Goal: Task Accomplishment & Management: Manage account settings

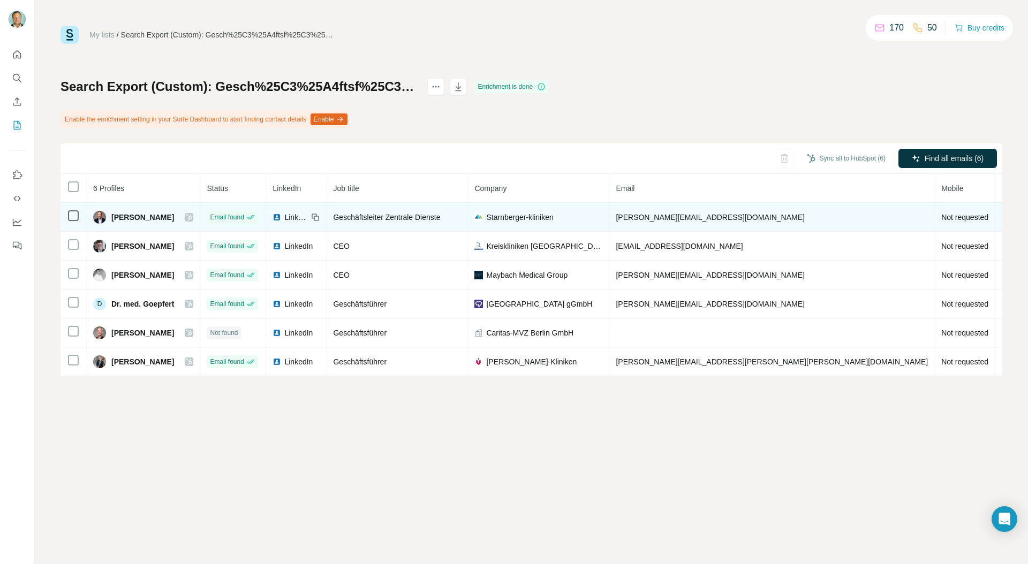
click at [192, 218] on icon at bounding box center [189, 217] width 6 height 9
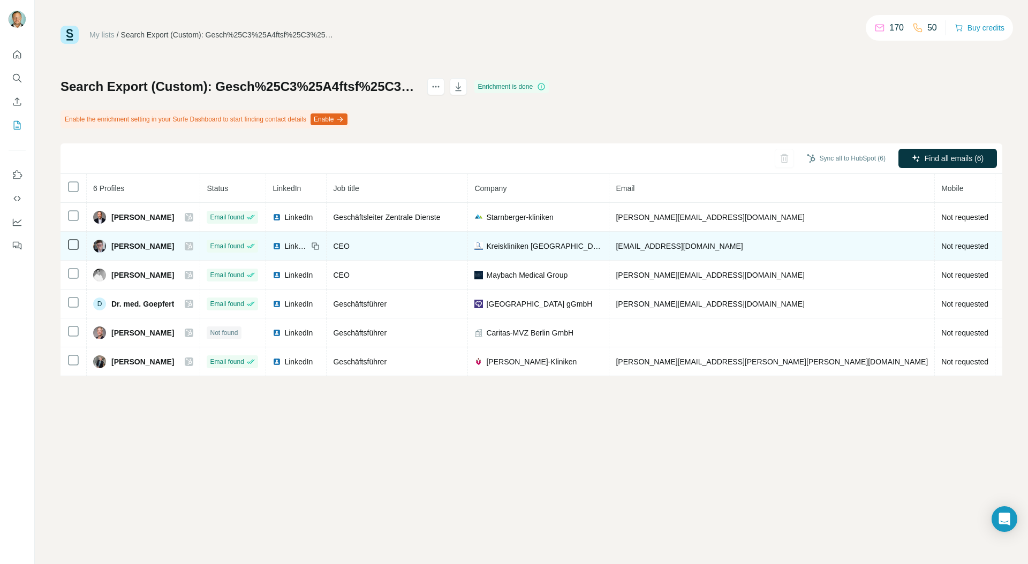
click at [190, 248] on icon at bounding box center [189, 246] width 6 height 6
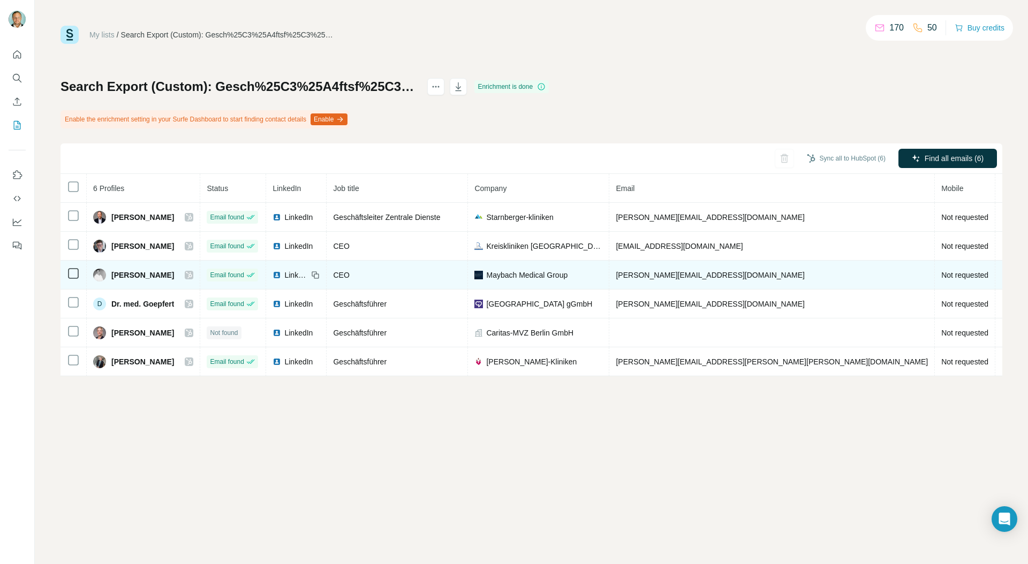
click at [191, 276] on icon at bounding box center [189, 275] width 6 height 6
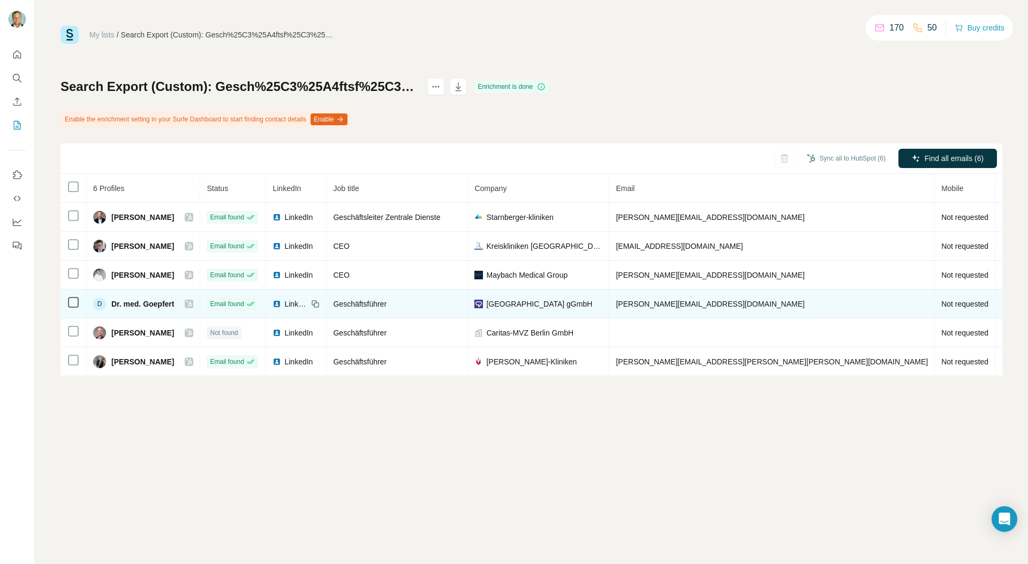
click at [190, 303] on icon at bounding box center [189, 304] width 6 height 9
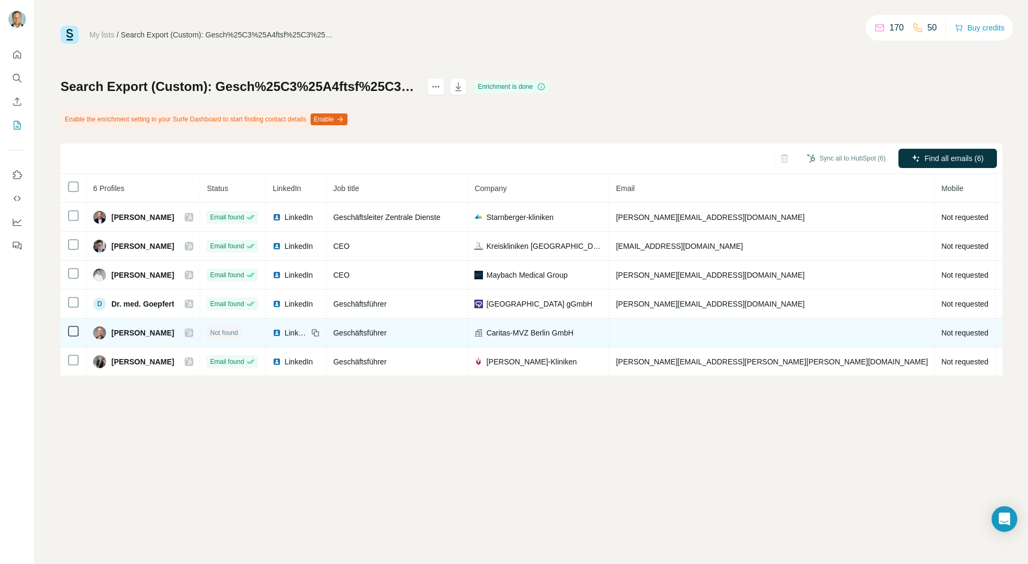
click at [189, 335] on icon at bounding box center [189, 333] width 6 height 9
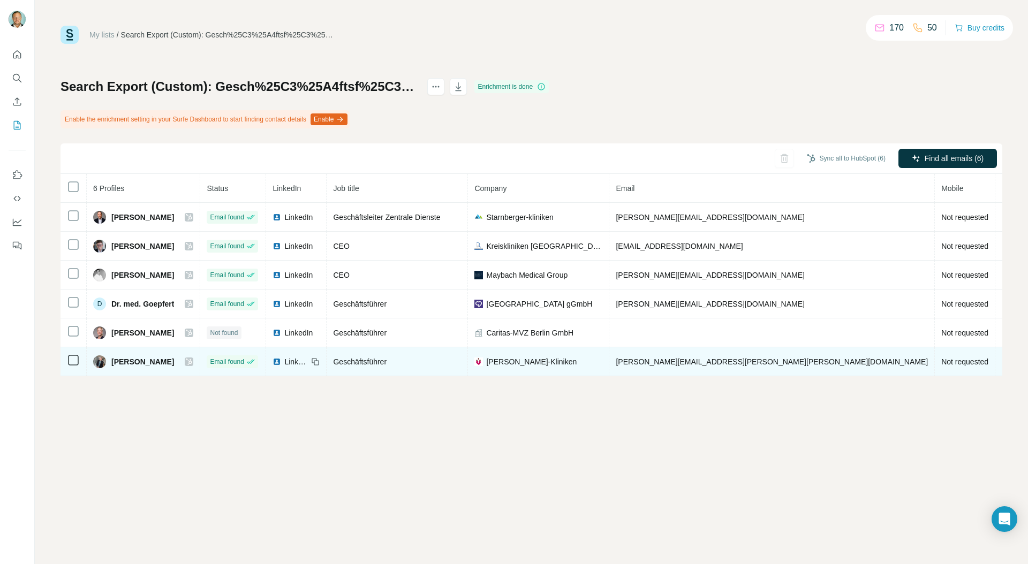
click at [192, 365] on icon at bounding box center [189, 362] width 6 height 9
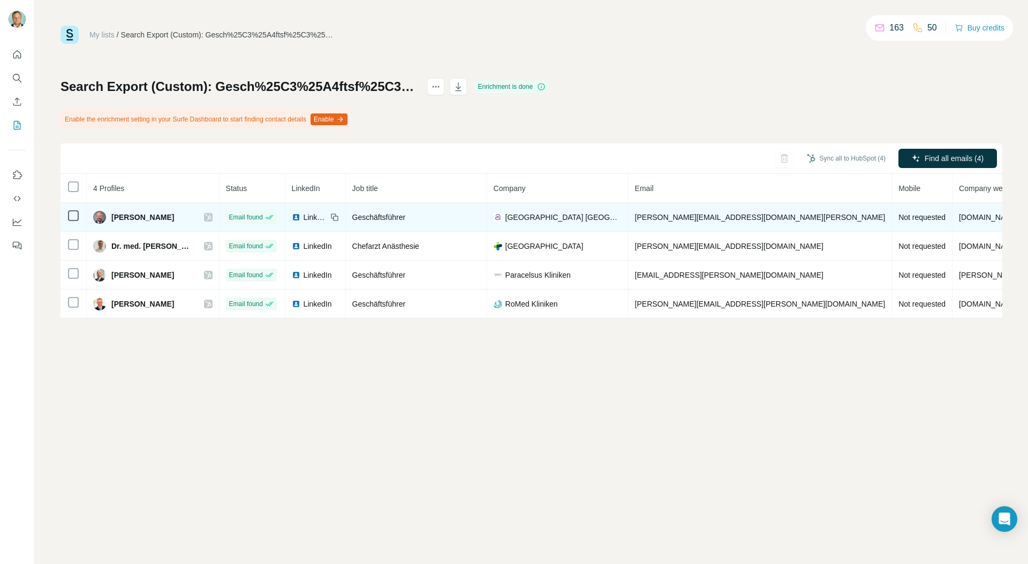
click at [211, 216] on icon at bounding box center [208, 217] width 6 height 9
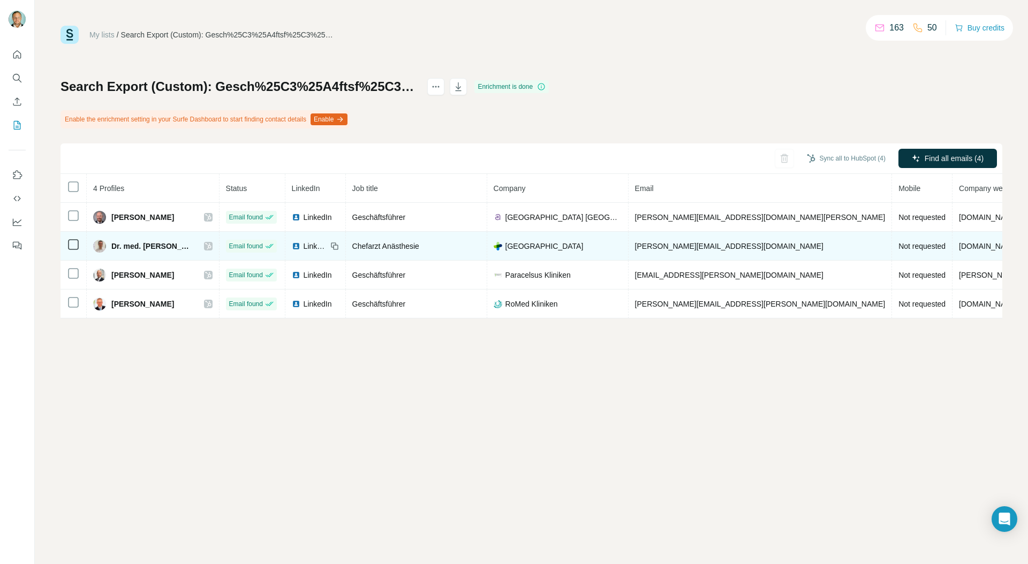
click at [211, 244] on icon at bounding box center [208, 246] width 6 height 9
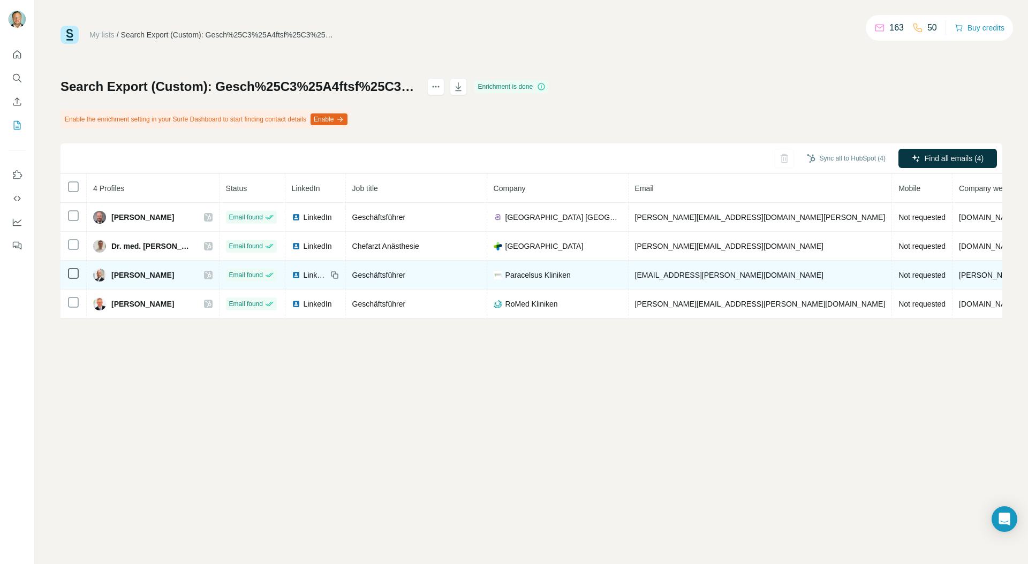
click at [211, 275] on icon at bounding box center [208, 275] width 6 height 6
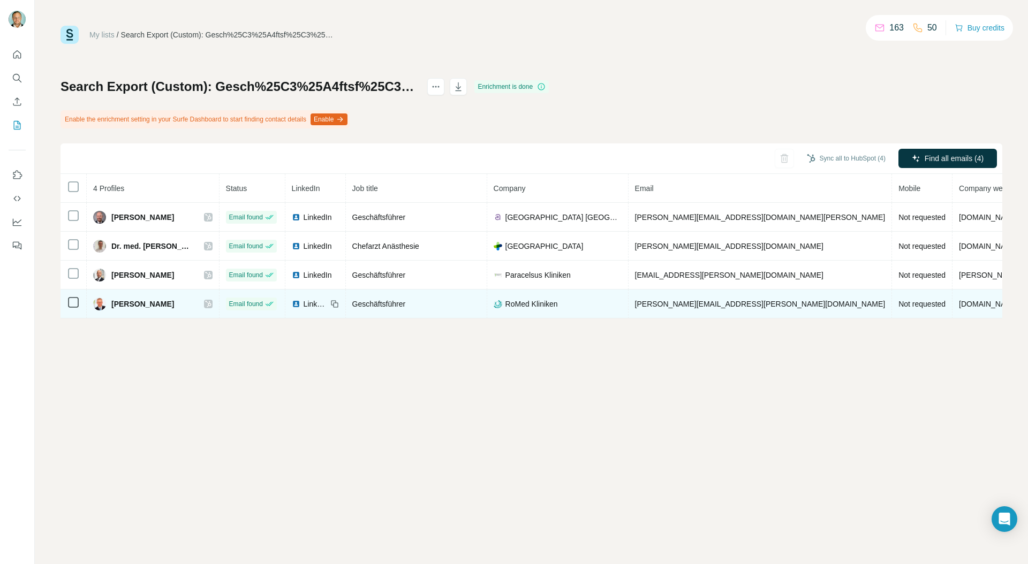
click at [211, 306] on icon at bounding box center [208, 304] width 6 height 6
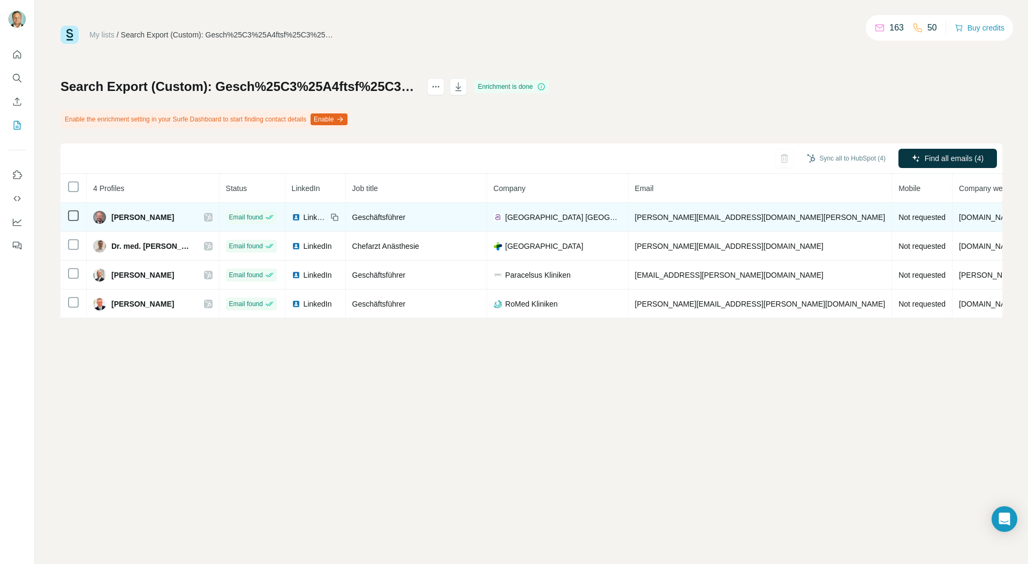
click at [211, 219] on icon at bounding box center [208, 217] width 6 height 9
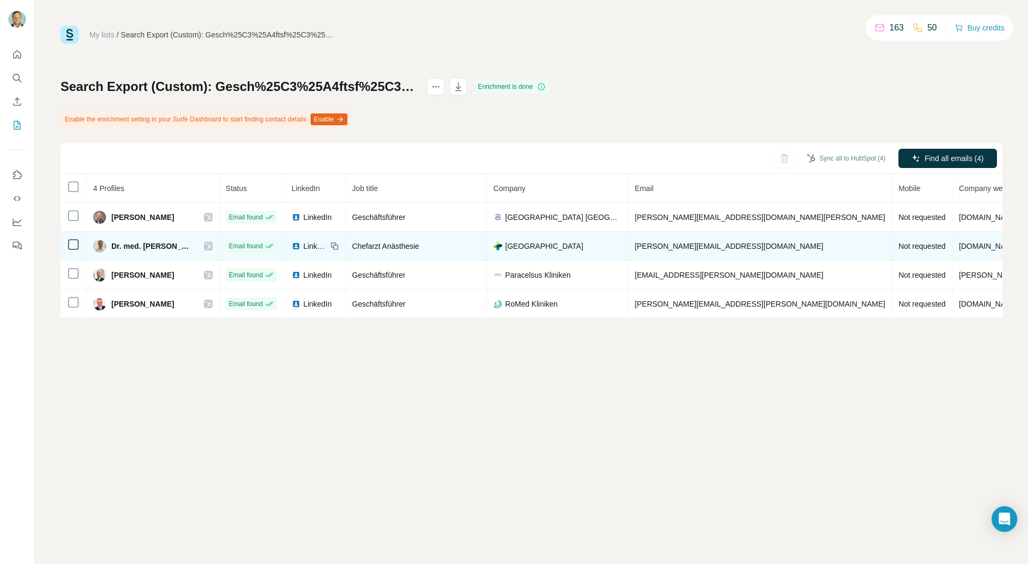
click at [211, 245] on icon at bounding box center [208, 246] width 6 height 6
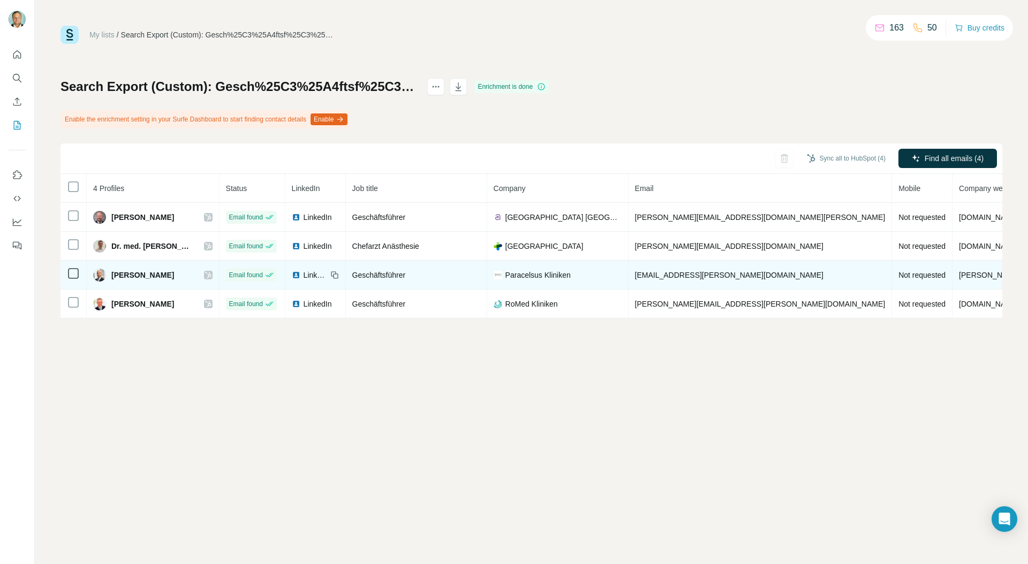
click at [211, 275] on icon at bounding box center [208, 275] width 6 height 9
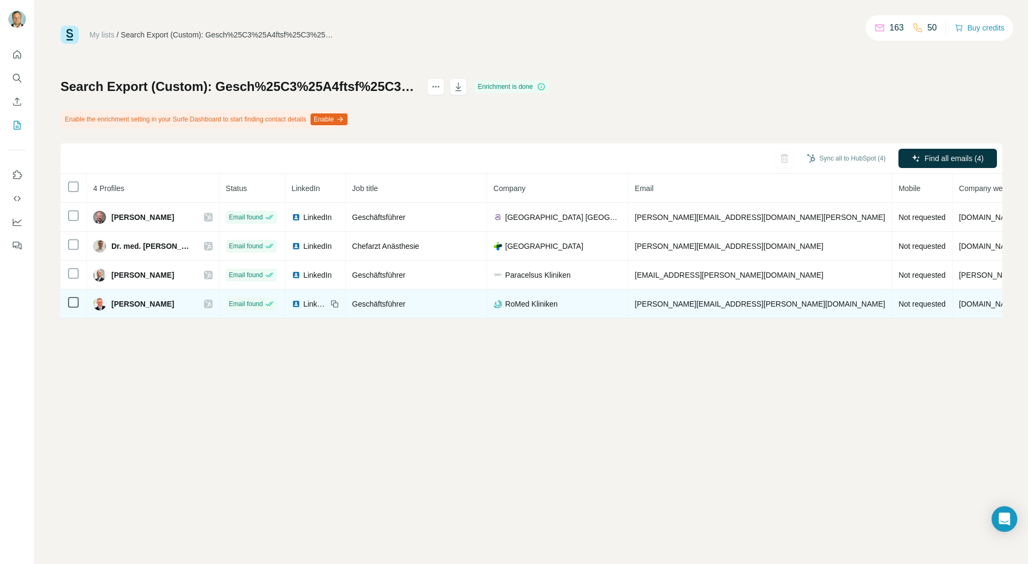
click at [211, 307] on icon at bounding box center [208, 304] width 6 height 9
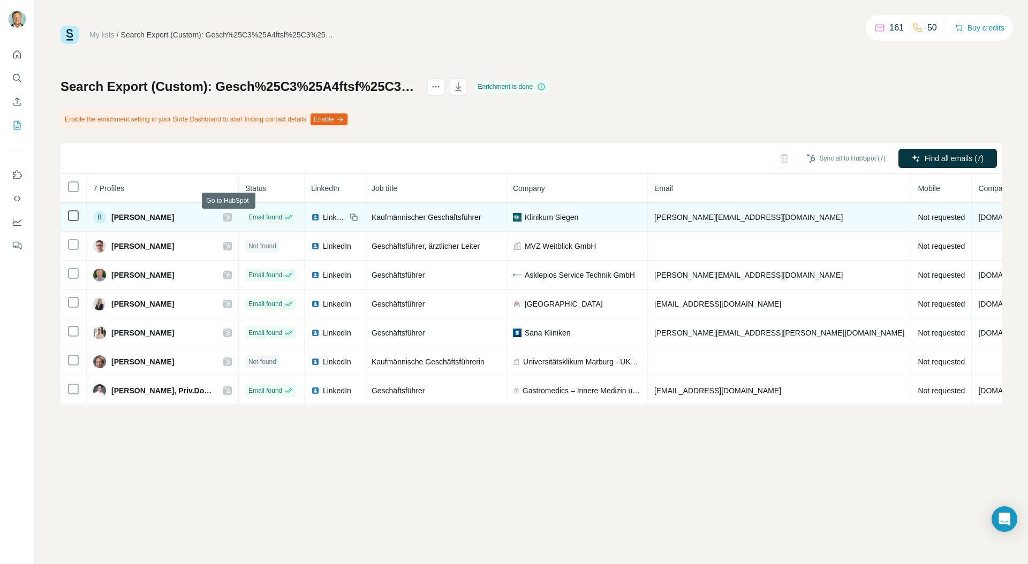
click at [229, 219] on icon at bounding box center [227, 217] width 6 height 9
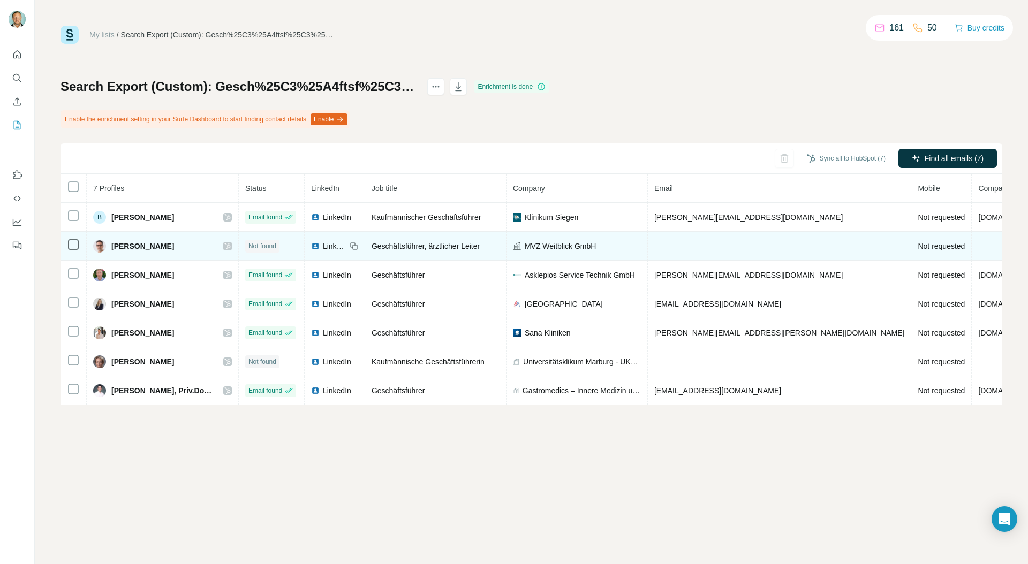
click at [230, 245] on icon at bounding box center [227, 246] width 6 height 9
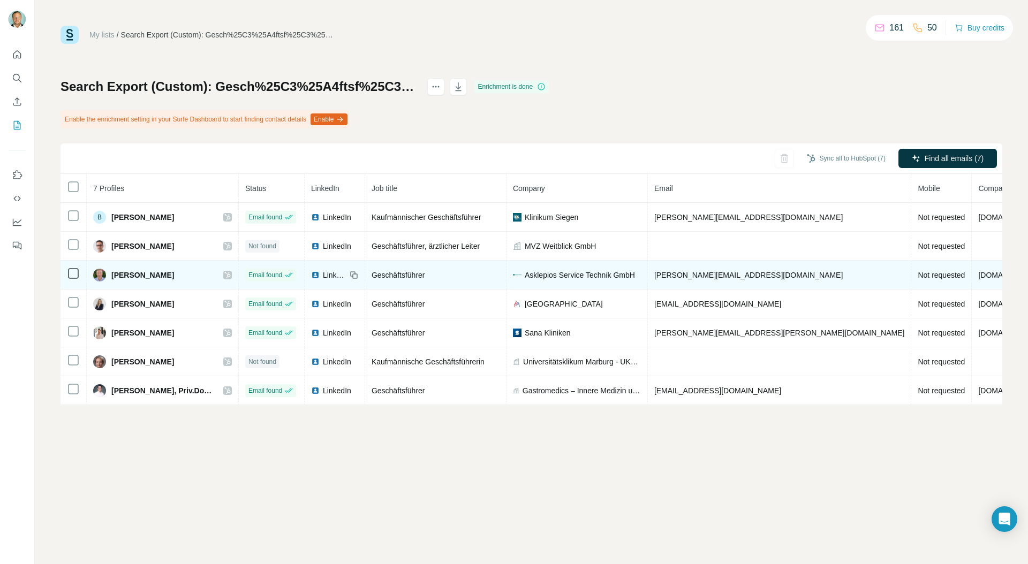
click at [229, 278] on icon at bounding box center [227, 275] width 6 height 9
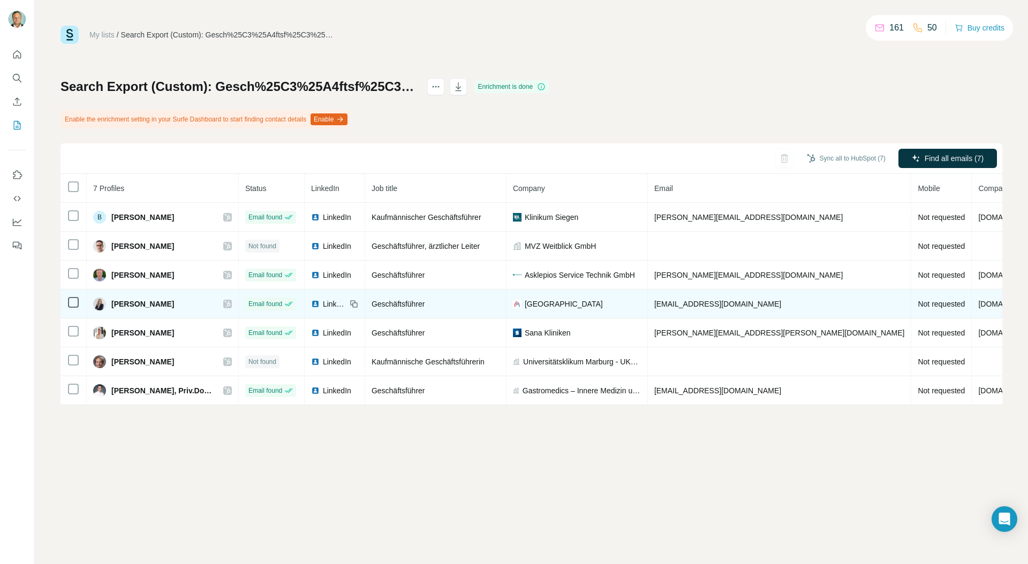
click at [231, 302] on icon at bounding box center [227, 304] width 6 height 9
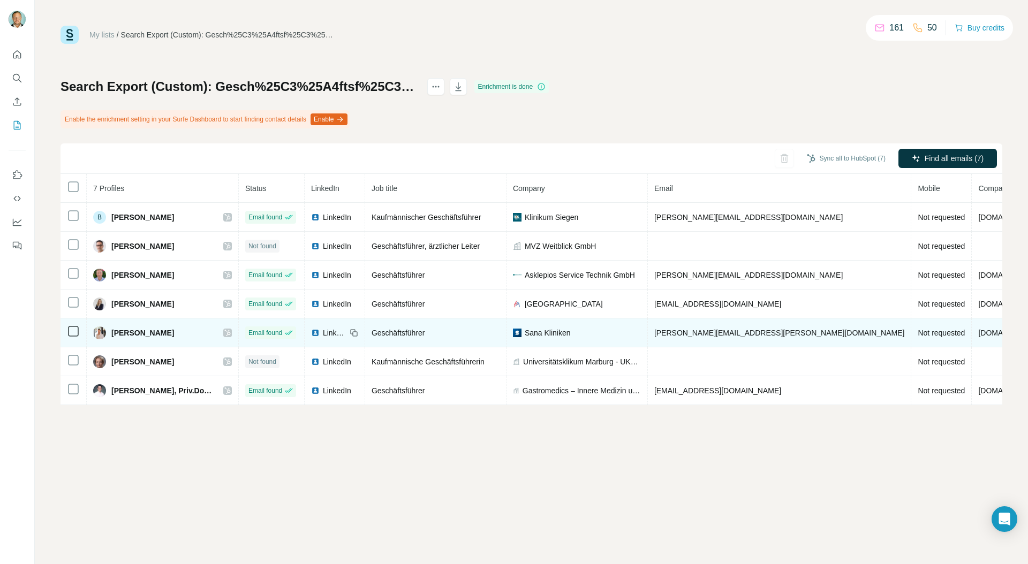
click at [228, 331] on icon at bounding box center [227, 333] width 6 height 9
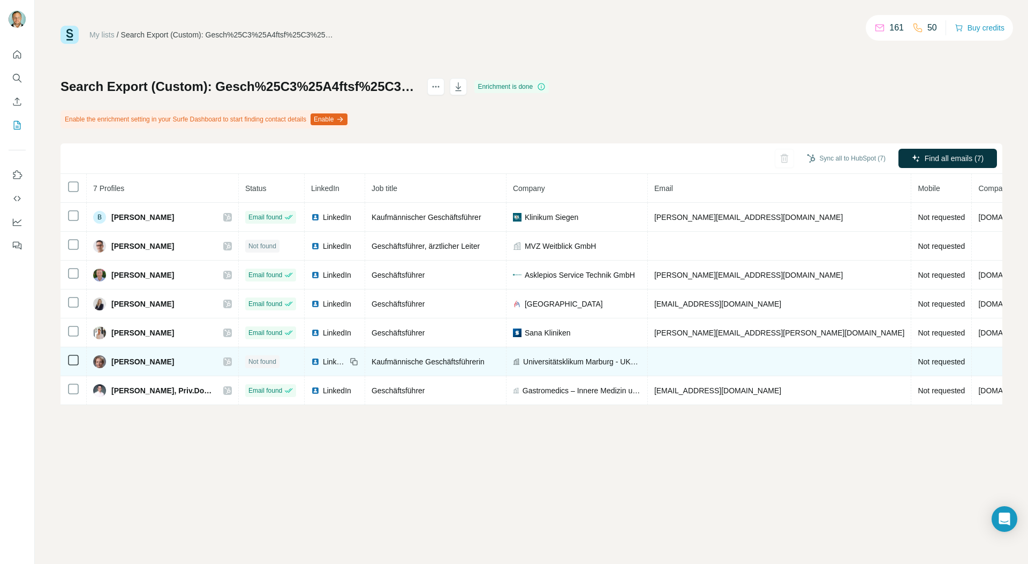
click at [228, 360] on icon at bounding box center [227, 362] width 6 height 9
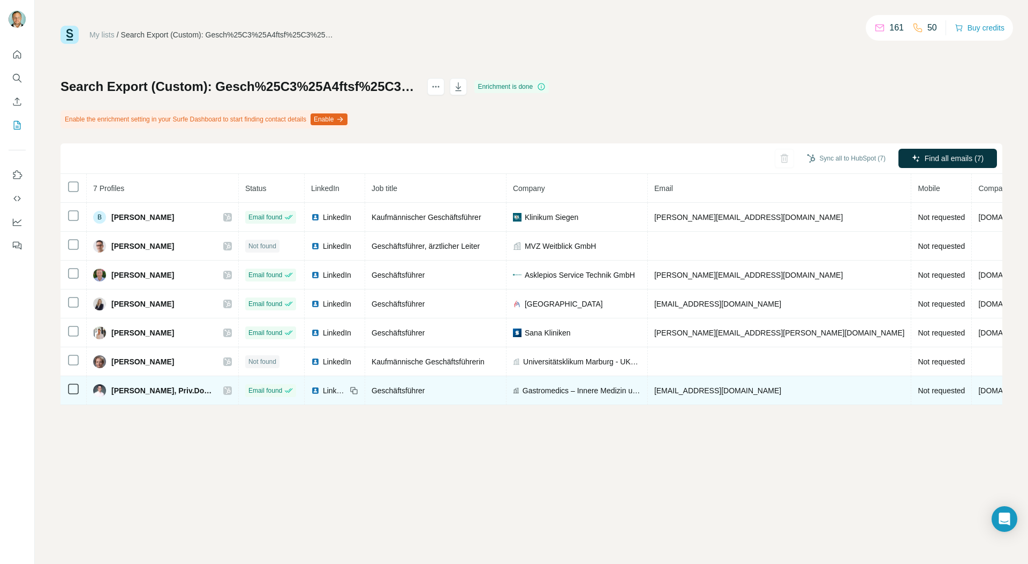
click at [229, 392] on icon at bounding box center [227, 390] width 6 height 9
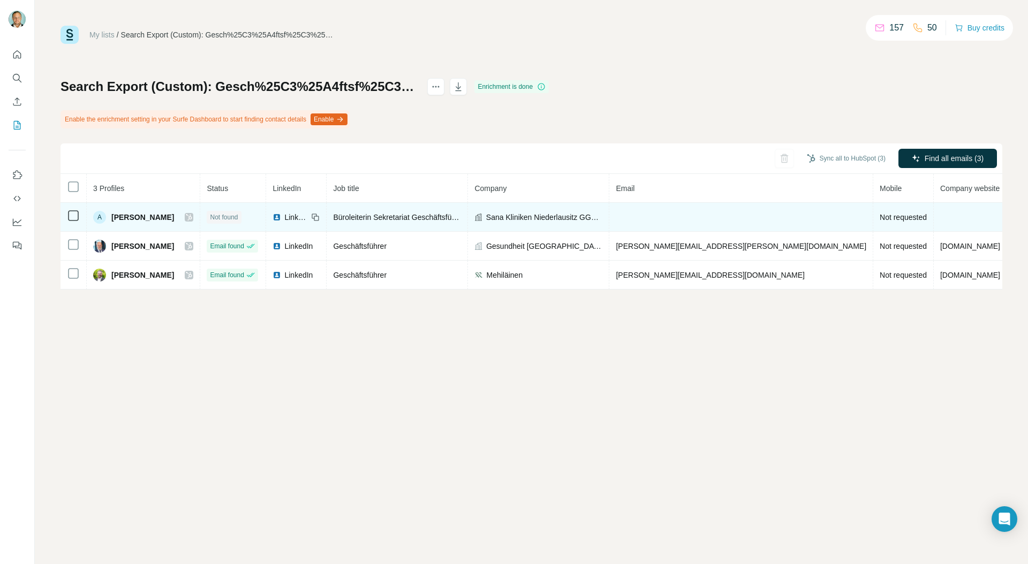
click at [186, 216] on icon at bounding box center [189, 217] width 6 height 6
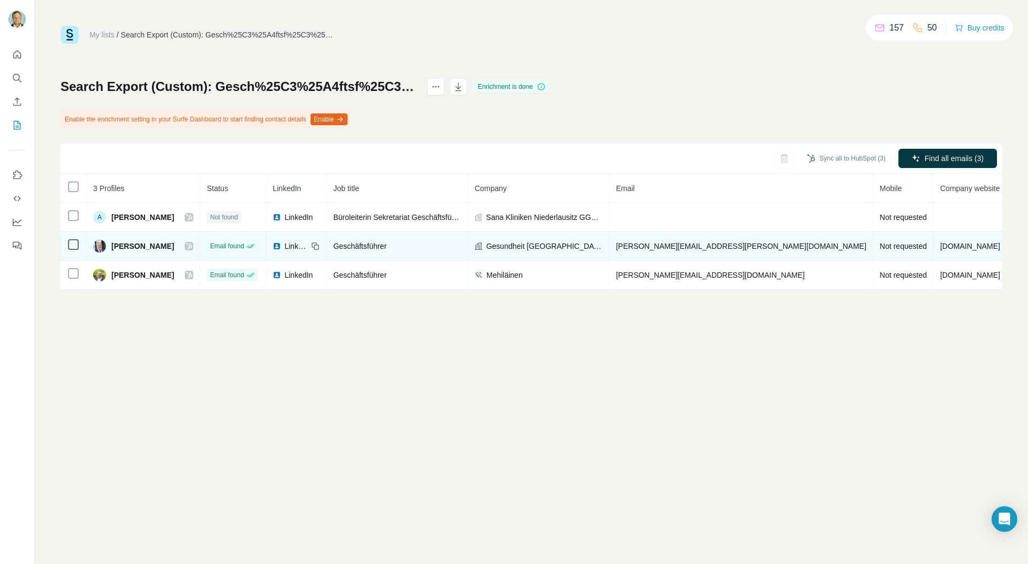
click at [186, 246] on icon at bounding box center [189, 246] width 6 height 6
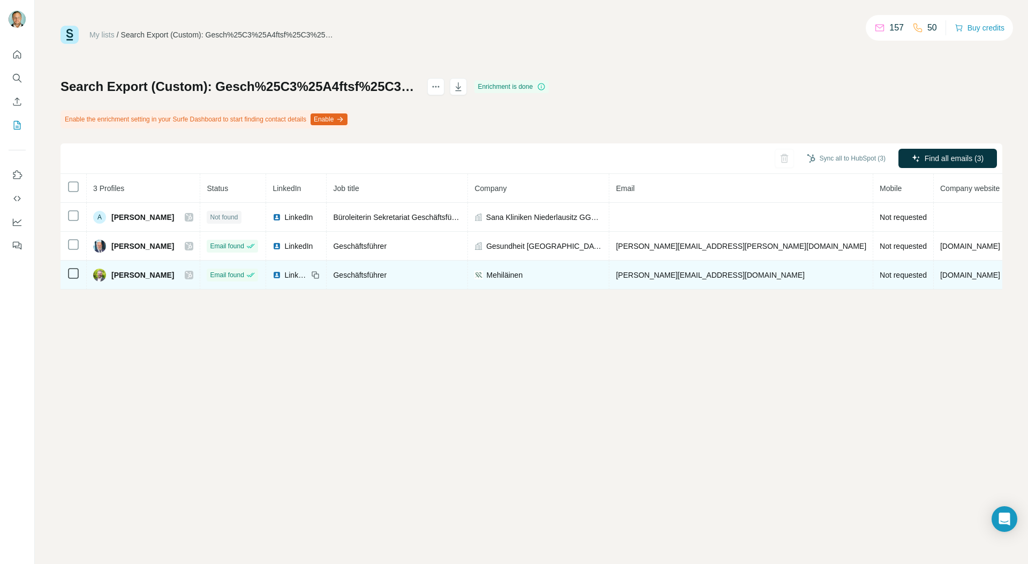
click at [186, 273] on icon at bounding box center [189, 275] width 6 height 9
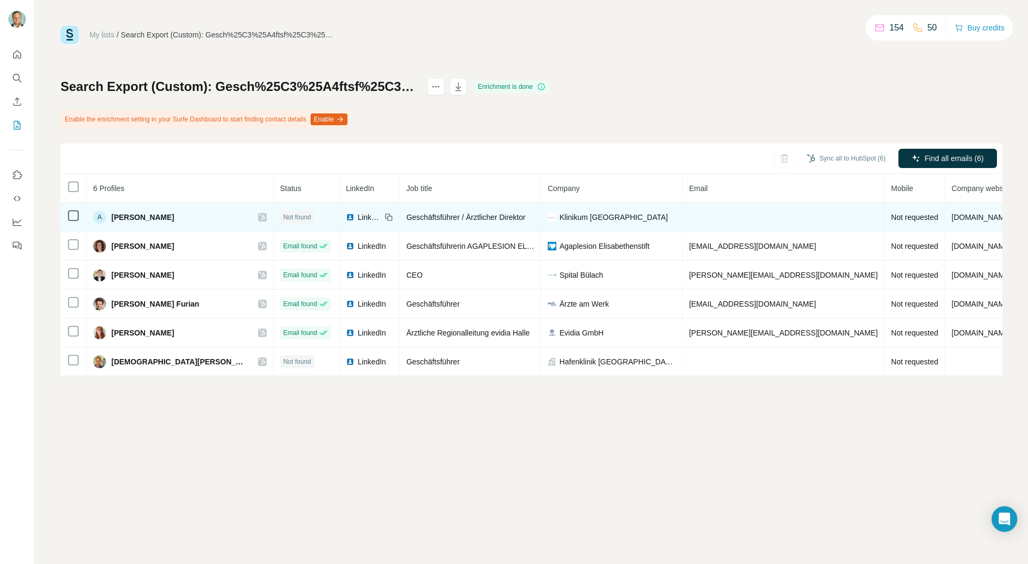
click at [259, 216] on icon at bounding box center [262, 217] width 6 height 9
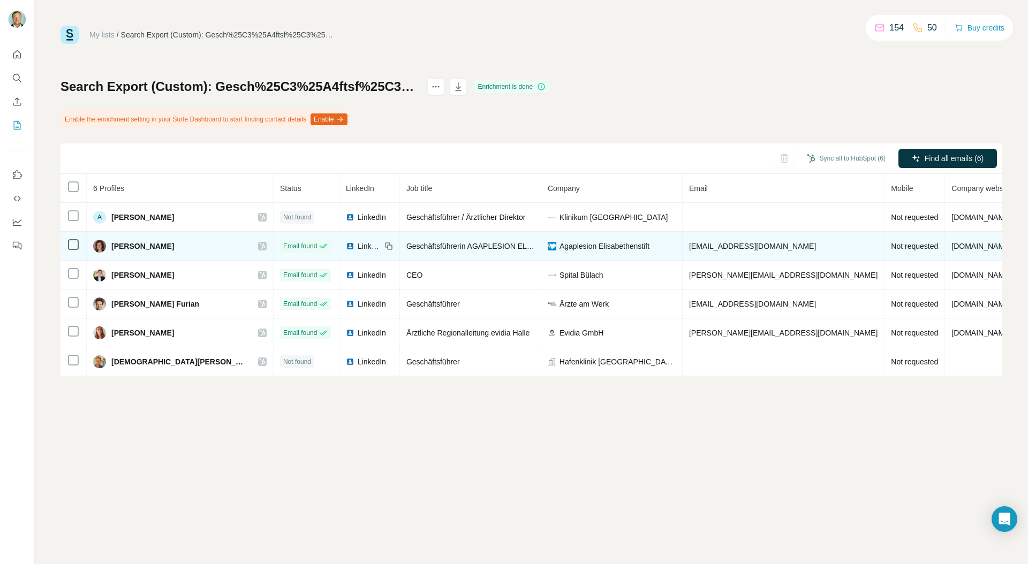
click at [259, 246] on icon at bounding box center [262, 246] width 6 height 9
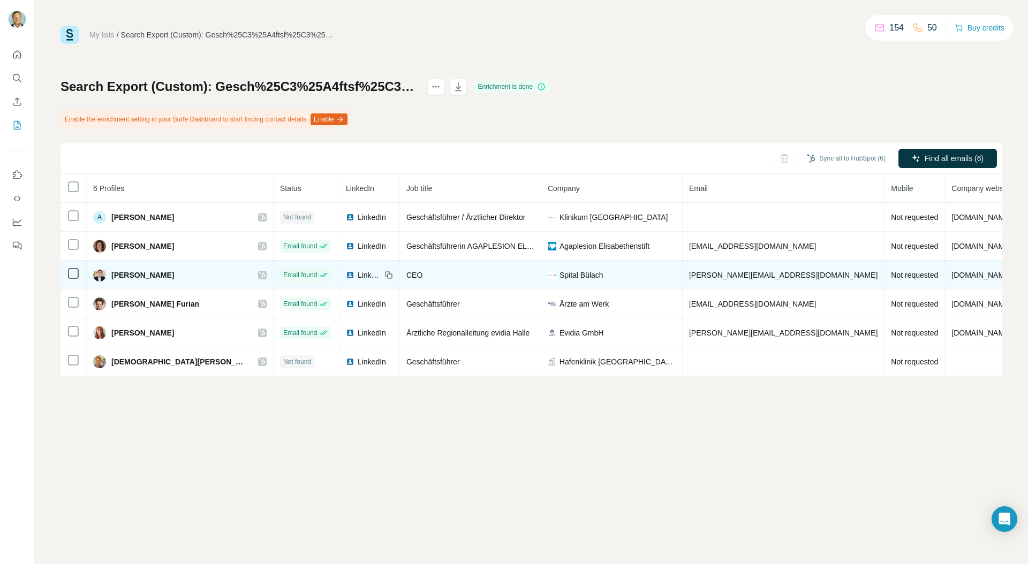
click at [259, 274] on icon at bounding box center [262, 275] width 6 height 9
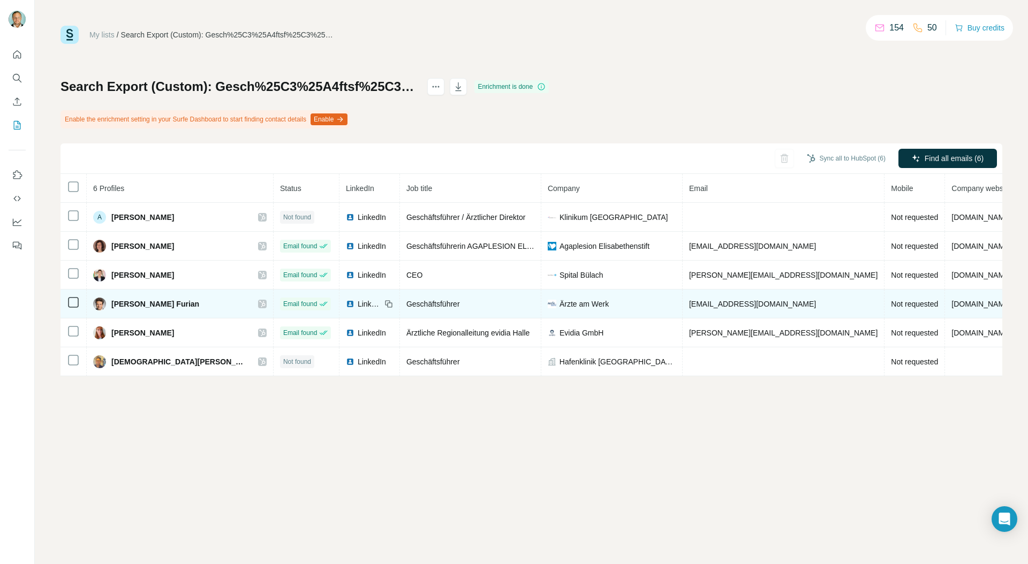
click at [259, 304] on icon at bounding box center [262, 304] width 6 height 9
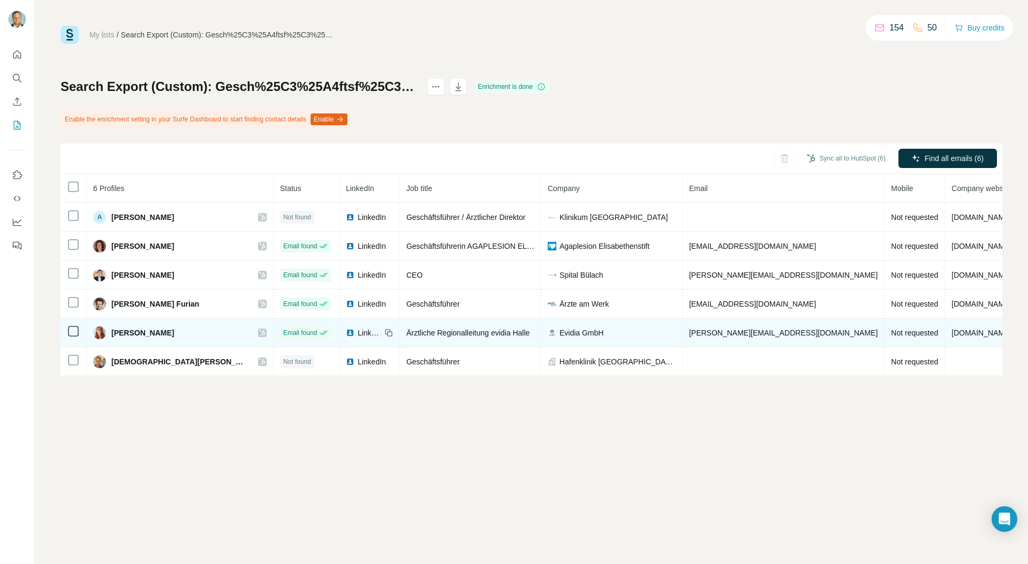
click at [259, 330] on icon at bounding box center [262, 333] width 6 height 6
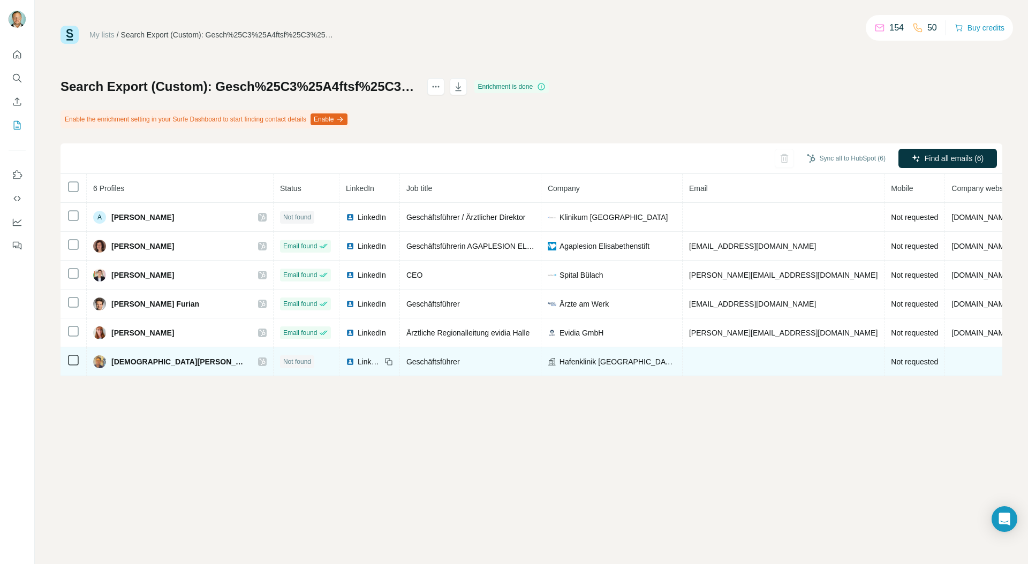
click at [259, 365] on icon at bounding box center [262, 362] width 6 height 9
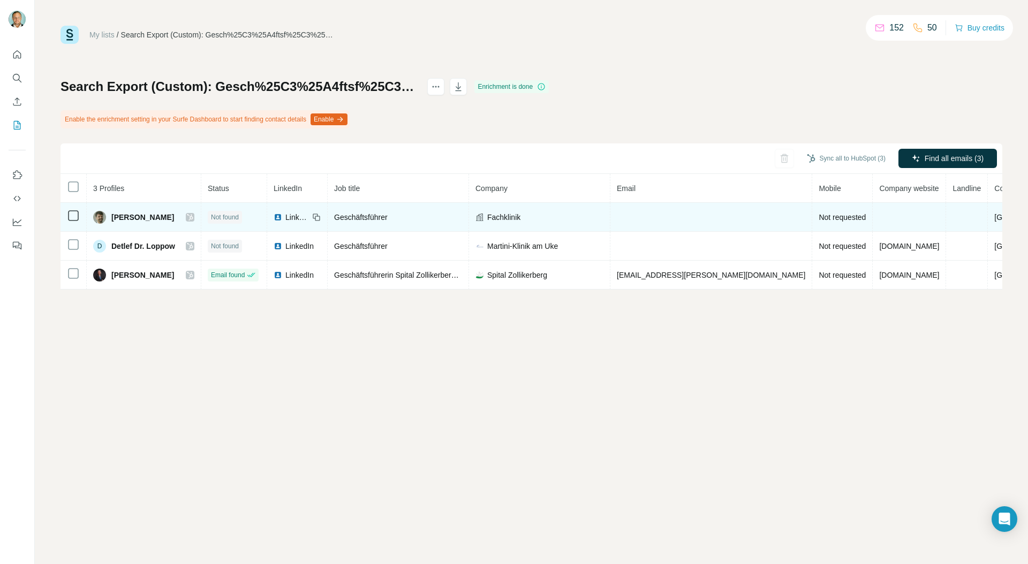
click at [193, 219] on icon at bounding box center [190, 217] width 6 height 9
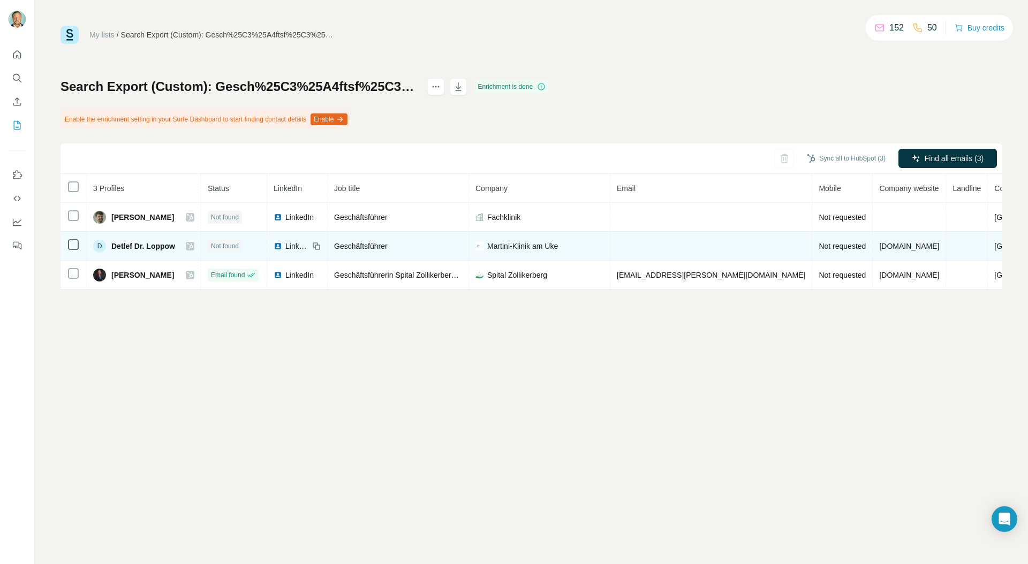
click at [192, 247] on icon at bounding box center [190, 246] width 6 height 9
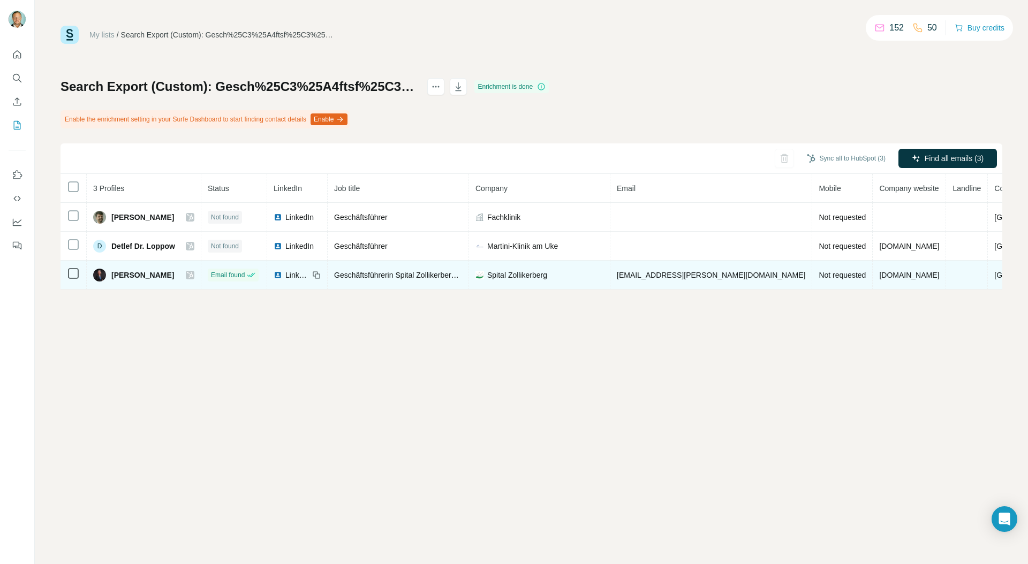
click at [192, 274] on icon at bounding box center [190, 275] width 6 height 9
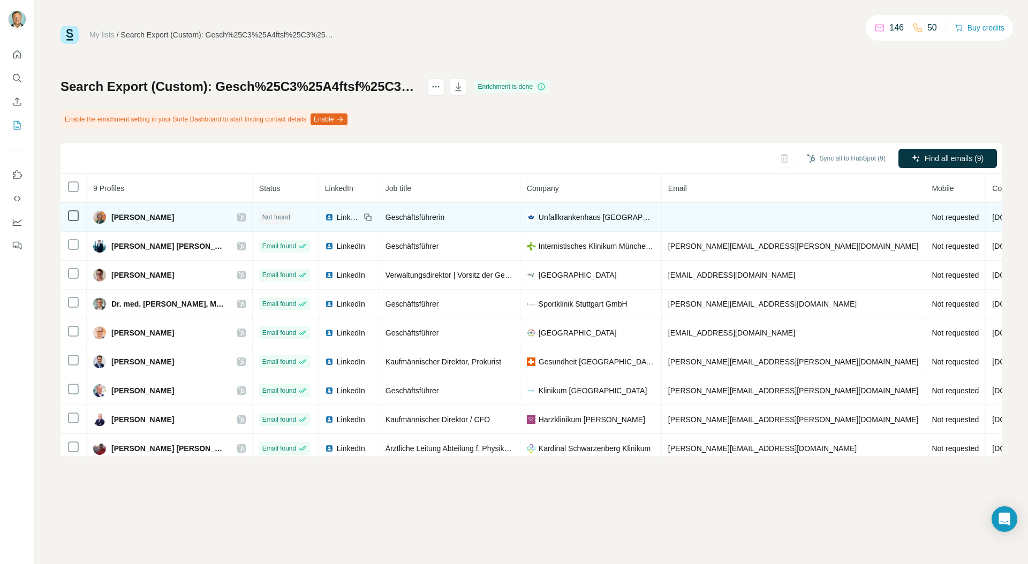
click at [238, 216] on icon at bounding box center [241, 217] width 6 height 9
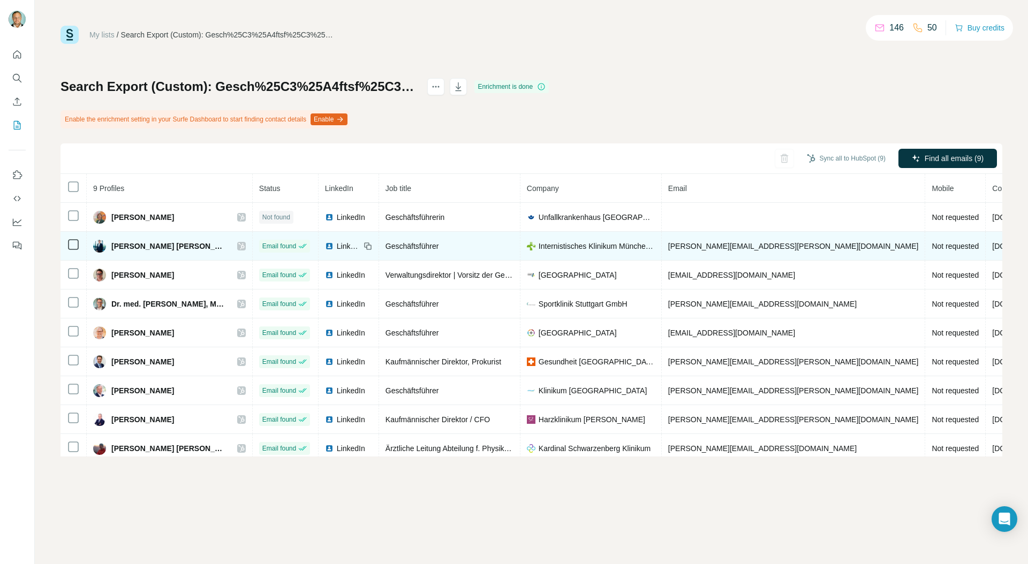
click at [238, 247] on icon at bounding box center [241, 246] width 6 height 6
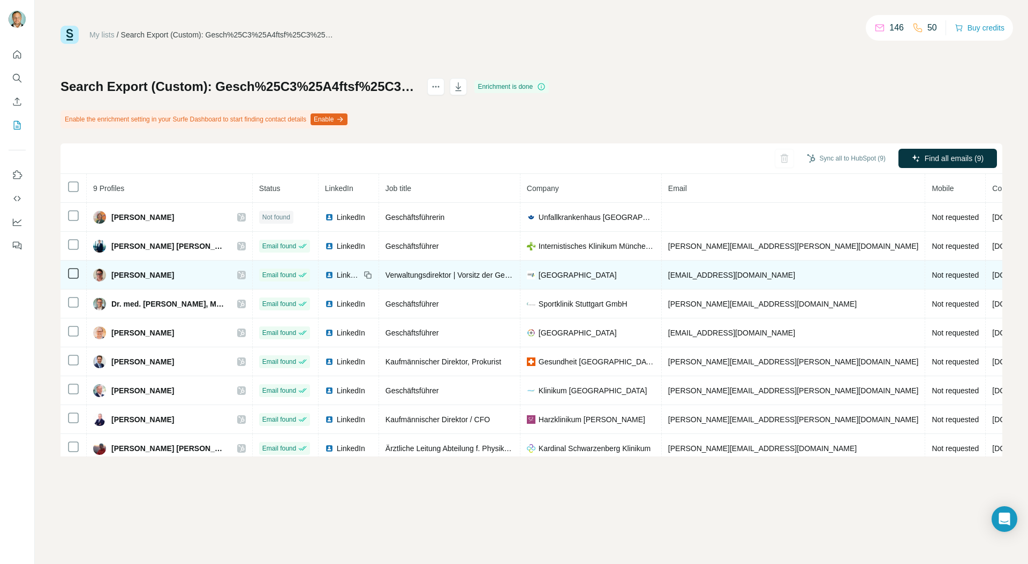
click at [238, 275] on icon at bounding box center [241, 275] width 6 height 6
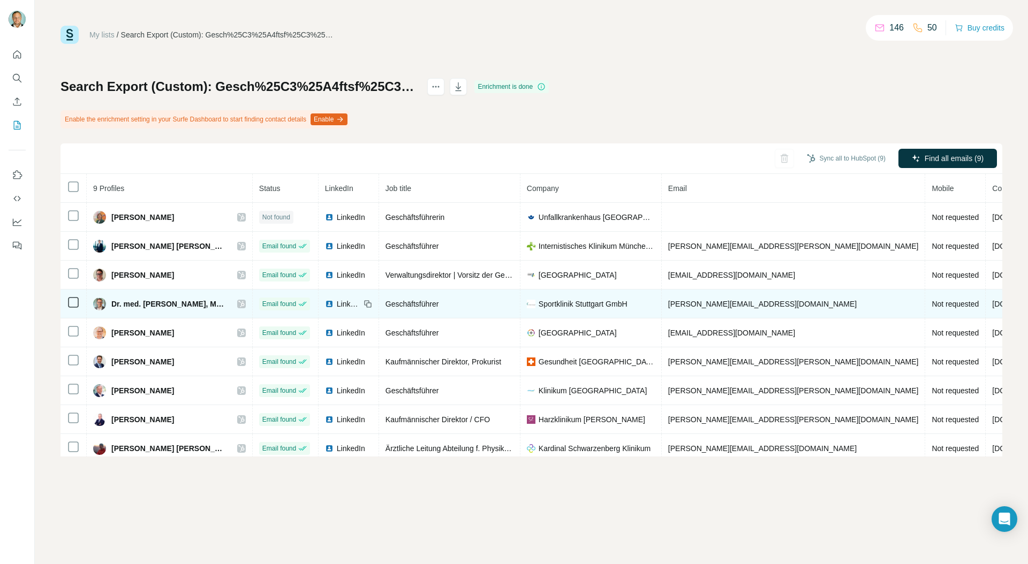
click at [223, 308] on div "Dr. med. Thomas Ramolla, MBA" at bounding box center [169, 304] width 153 height 13
click at [238, 303] on icon at bounding box center [241, 304] width 6 height 9
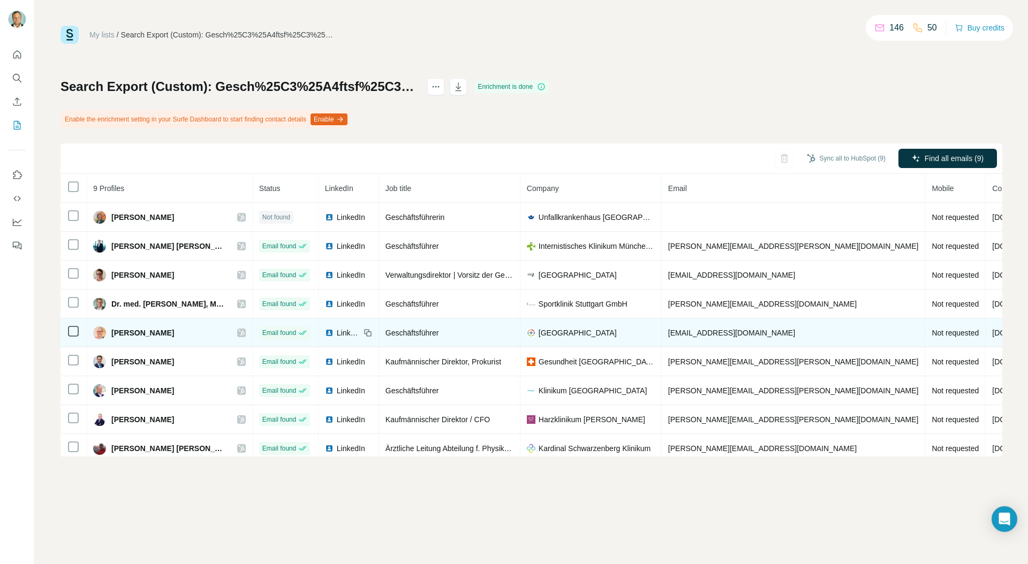
click at [238, 333] on icon at bounding box center [241, 333] width 6 height 6
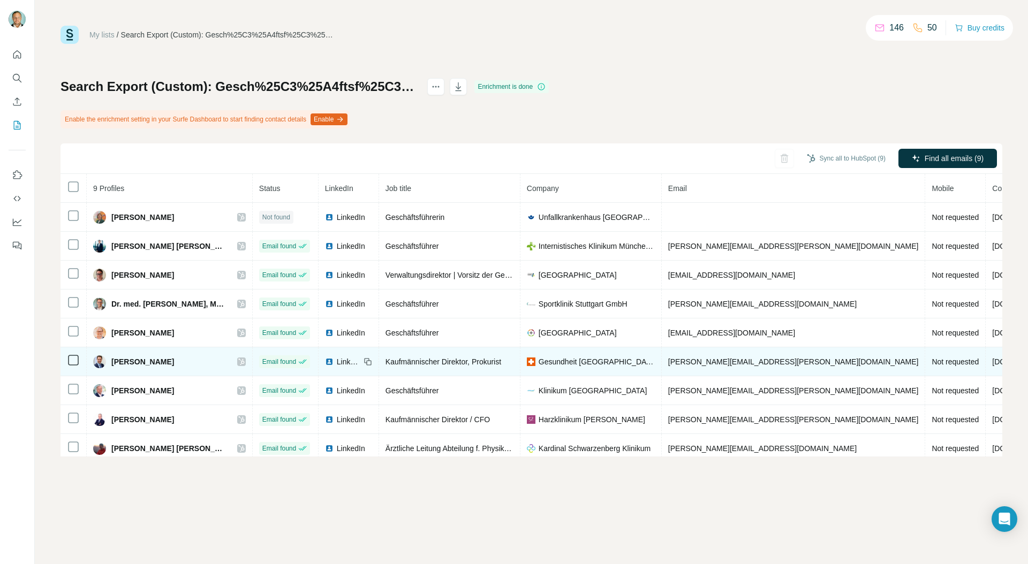
click at [238, 359] on icon at bounding box center [241, 362] width 6 height 6
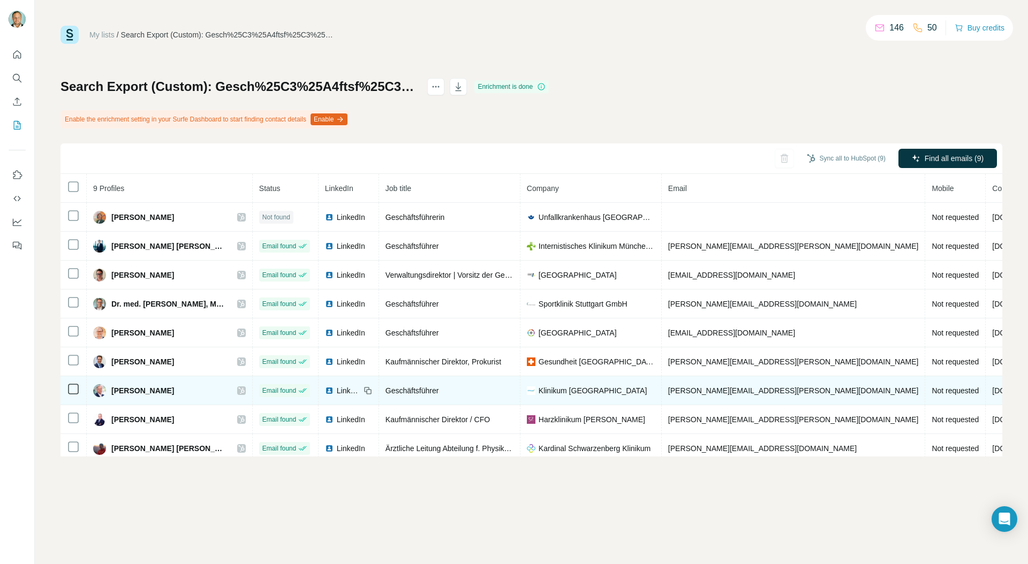
click at [238, 391] on icon at bounding box center [241, 391] width 6 height 6
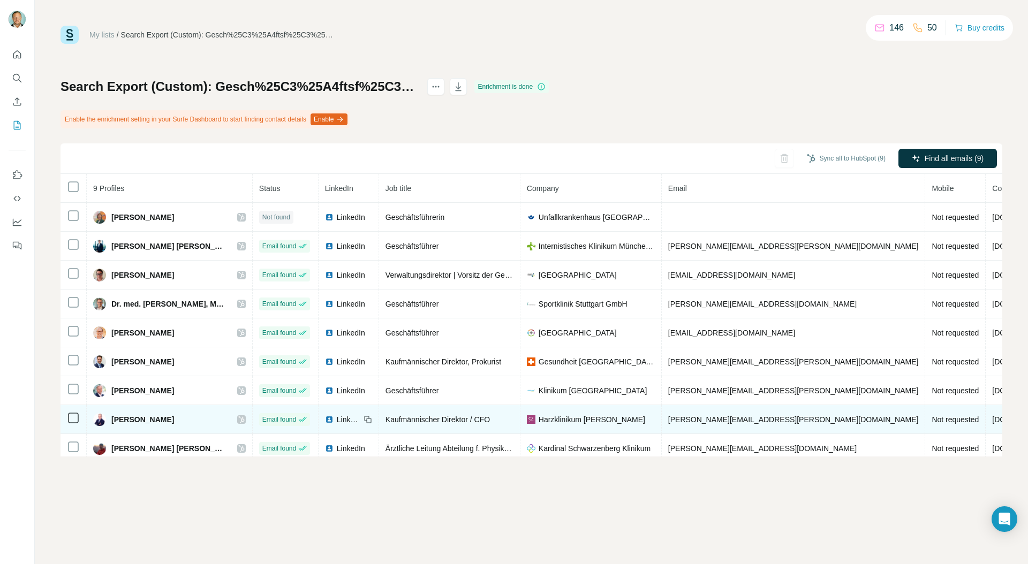
click at [238, 420] on icon at bounding box center [241, 419] width 6 height 9
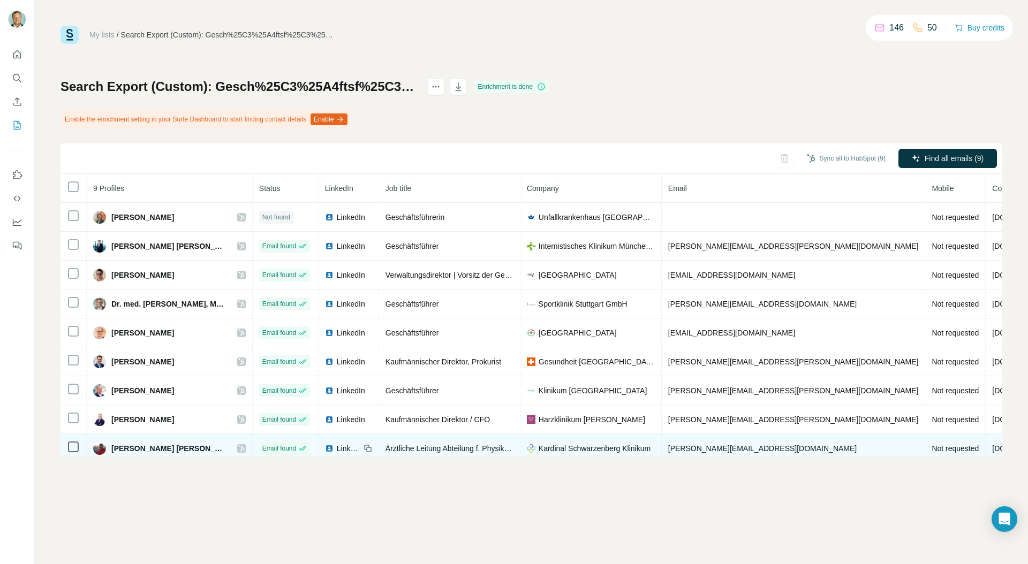
click at [238, 450] on icon at bounding box center [241, 448] width 6 height 6
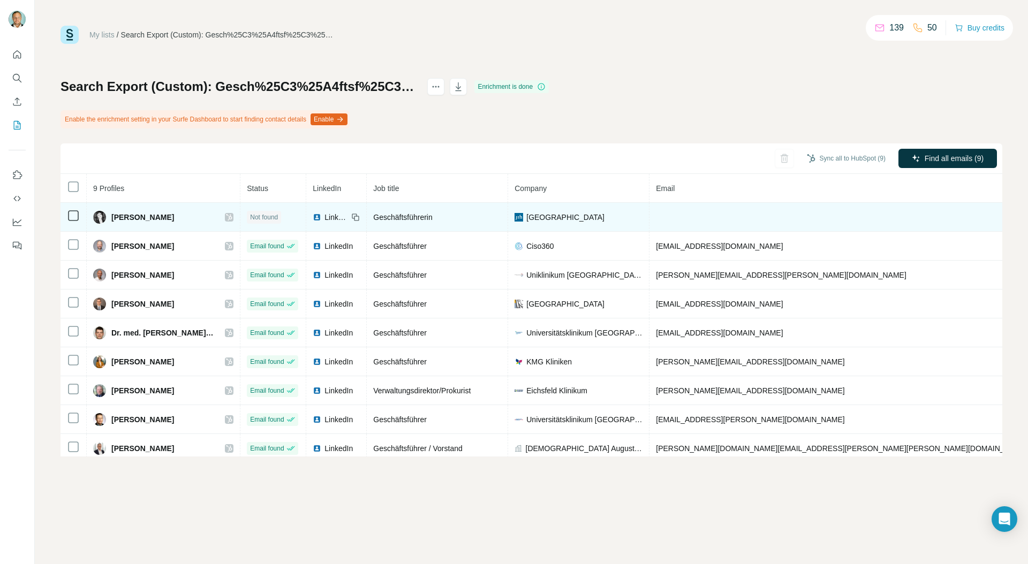
click at [226, 217] on icon at bounding box center [229, 217] width 6 height 9
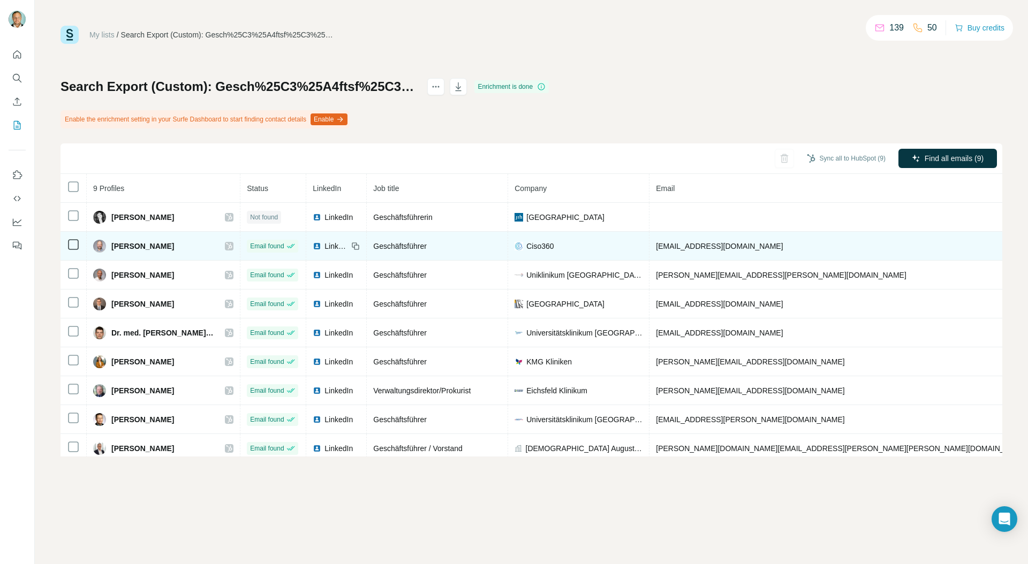
click at [226, 246] on icon at bounding box center [229, 246] width 6 height 9
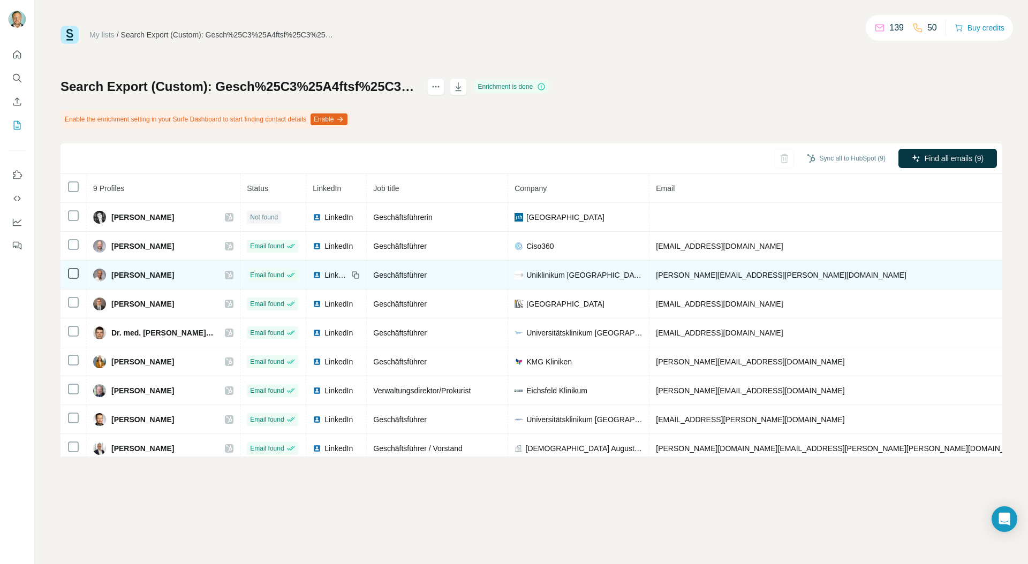
click at [226, 276] on icon at bounding box center [229, 275] width 6 height 6
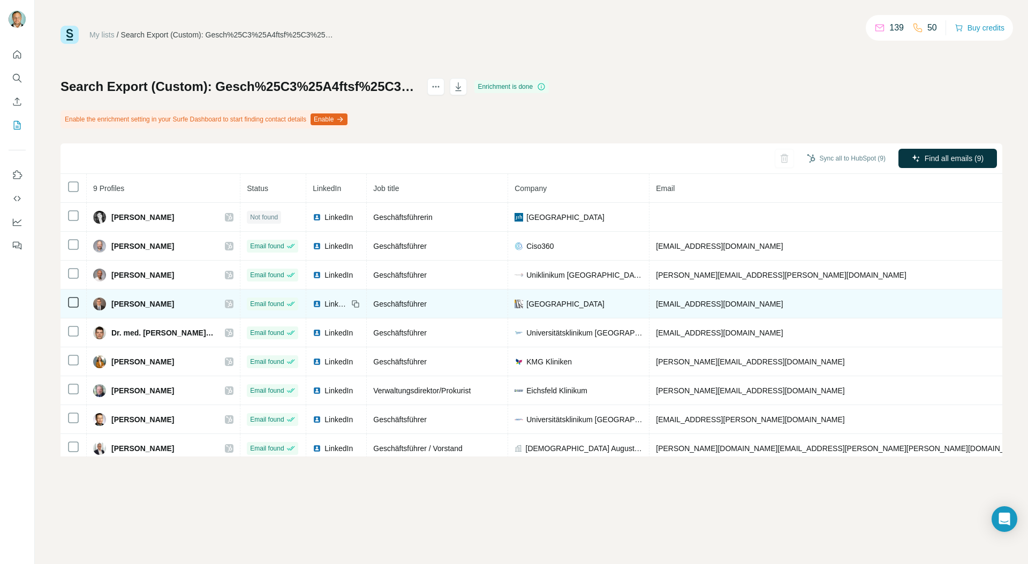
click at [226, 305] on icon at bounding box center [229, 304] width 6 height 6
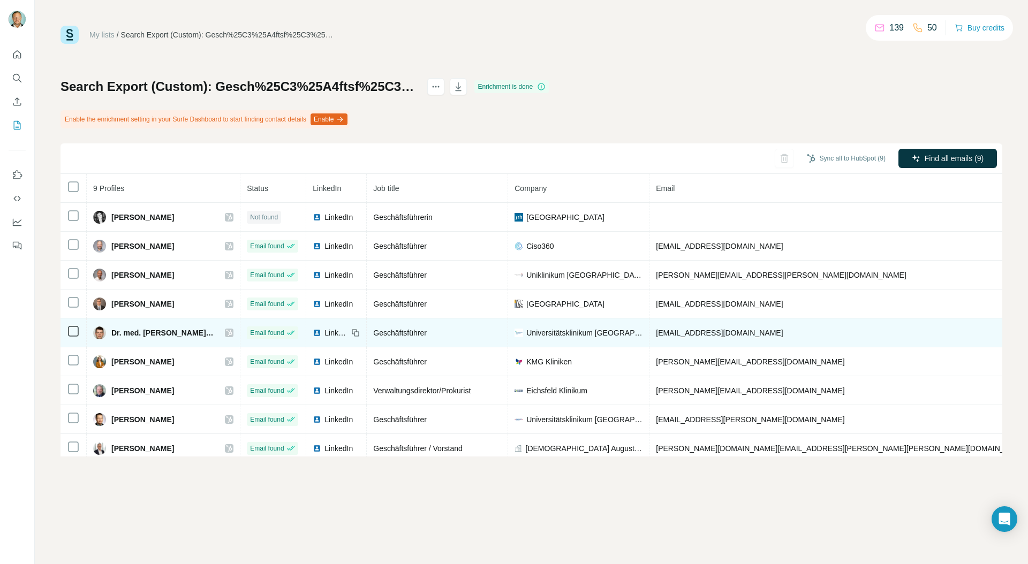
click at [226, 332] on icon at bounding box center [229, 333] width 6 height 9
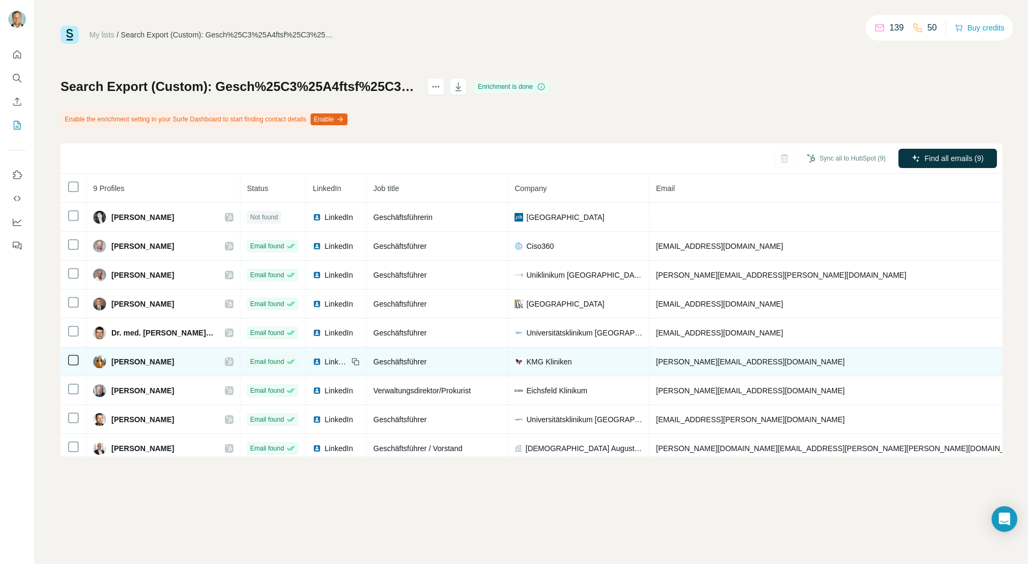
click at [226, 363] on icon at bounding box center [229, 362] width 6 height 6
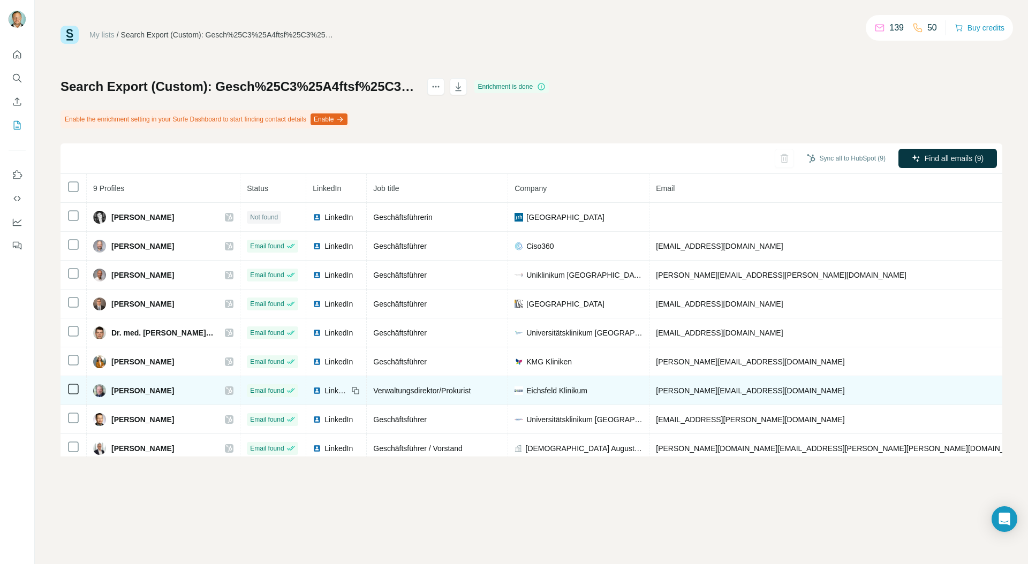
click at [226, 389] on icon at bounding box center [229, 390] width 6 height 9
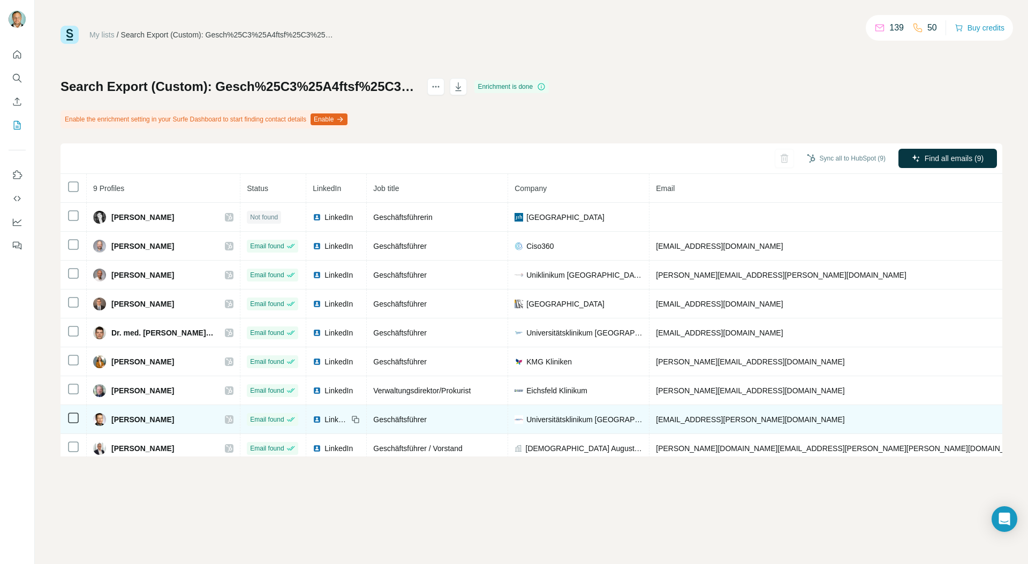
click at [226, 420] on icon at bounding box center [229, 419] width 6 height 9
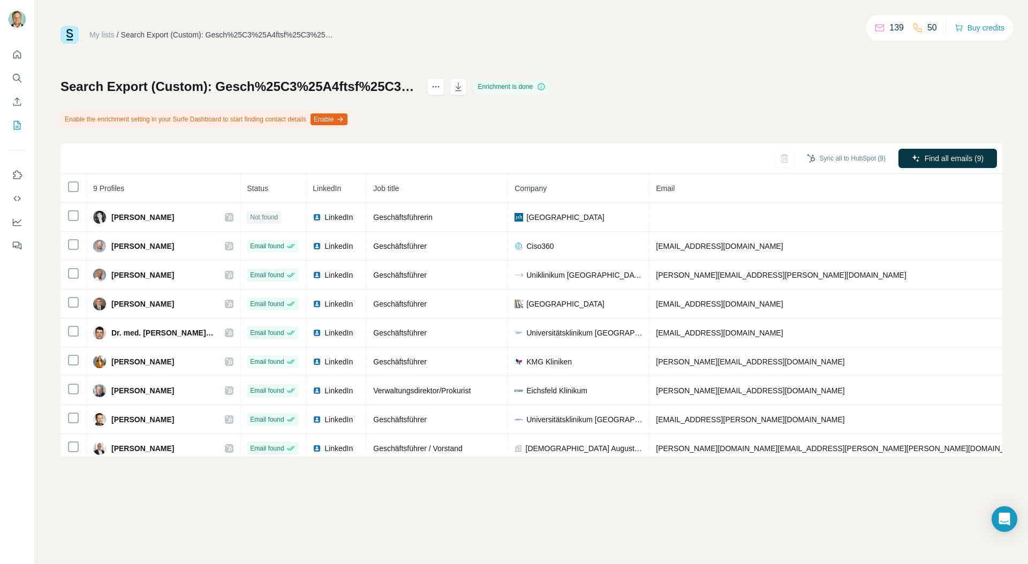
click at [226, 450] on icon at bounding box center [229, 448] width 6 height 9
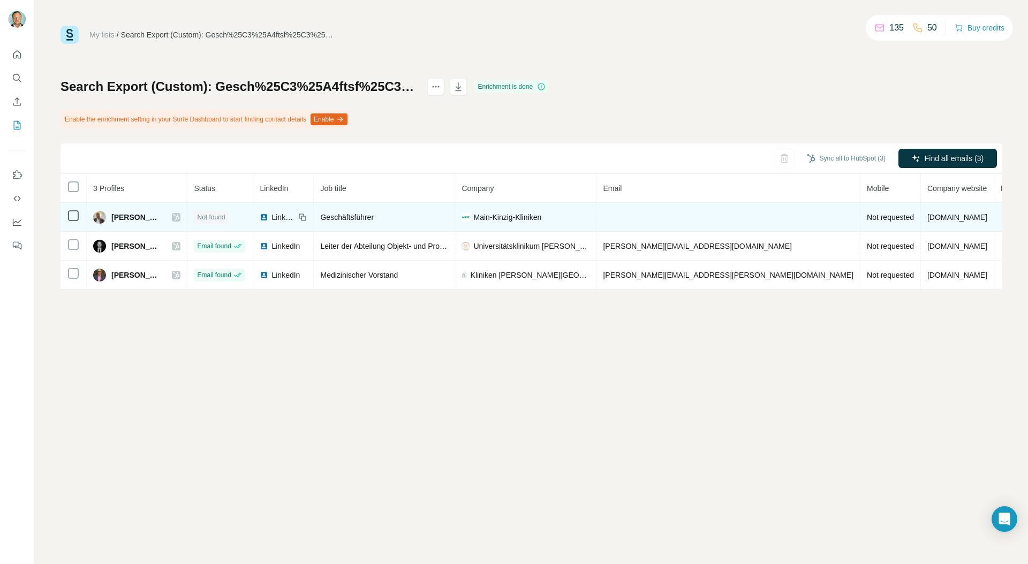
click at [179, 217] on icon at bounding box center [176, 217] width 6 height 6
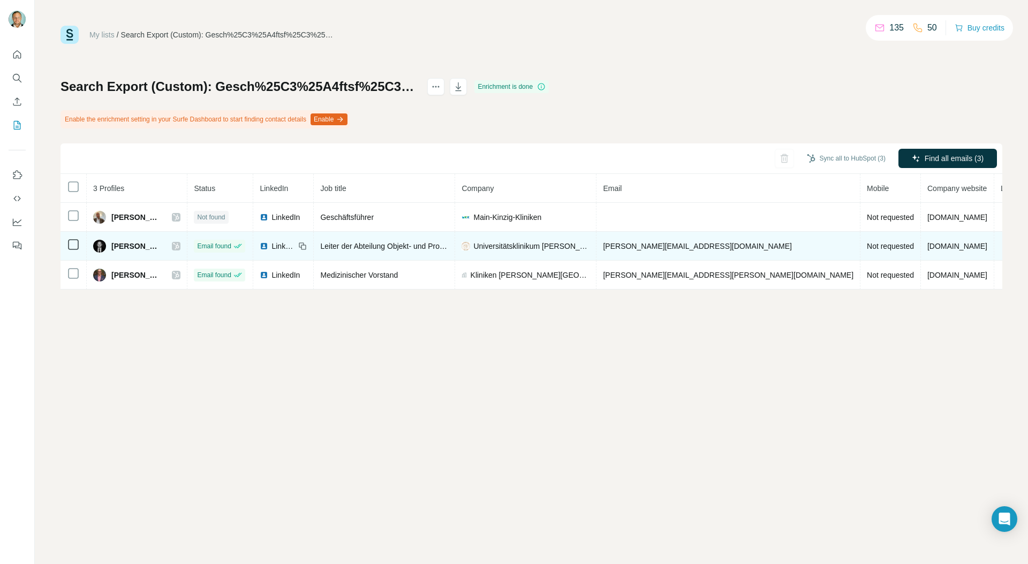
click at [178, 247] on icon at bounding box center [176, 246] width 6 height 6
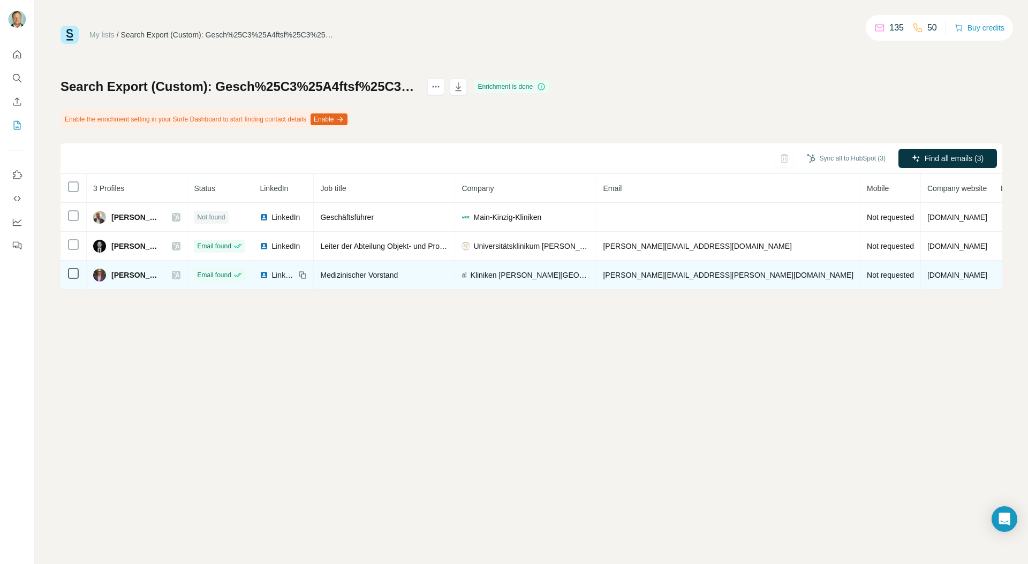
click at [178, 277] on icon at bounding box center [176, 275] width 6 height 6
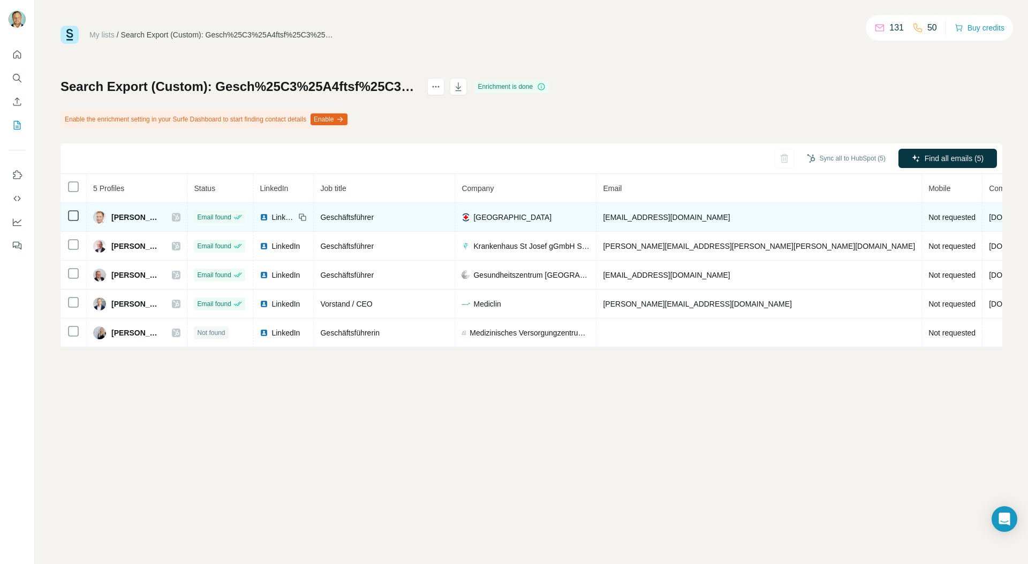
click at [179, 217] on icon at bounding box center [176, 217] width 6 height 6
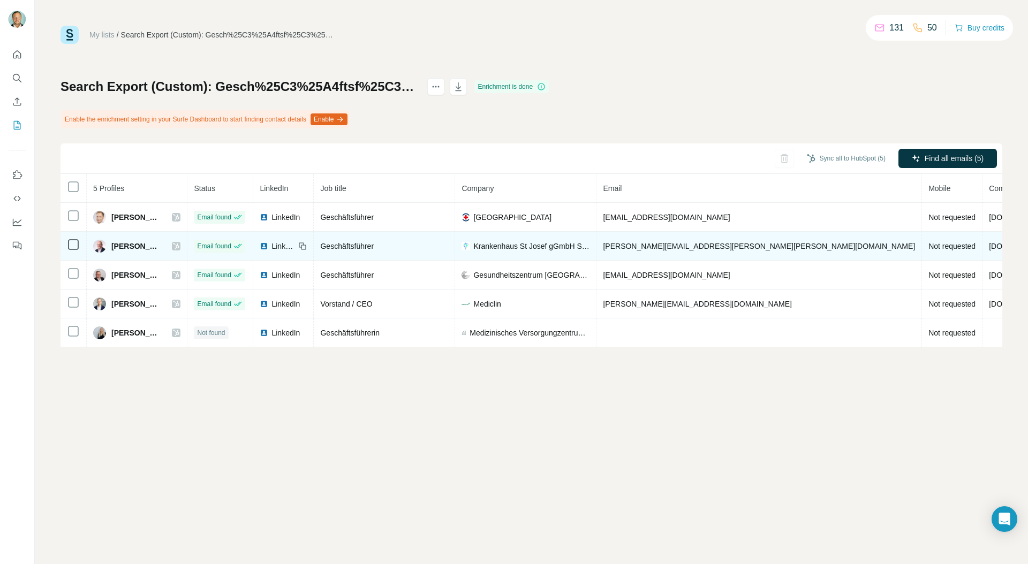
click at [179, 248] on icon at bounding box center [176, 246] width 6 height 6
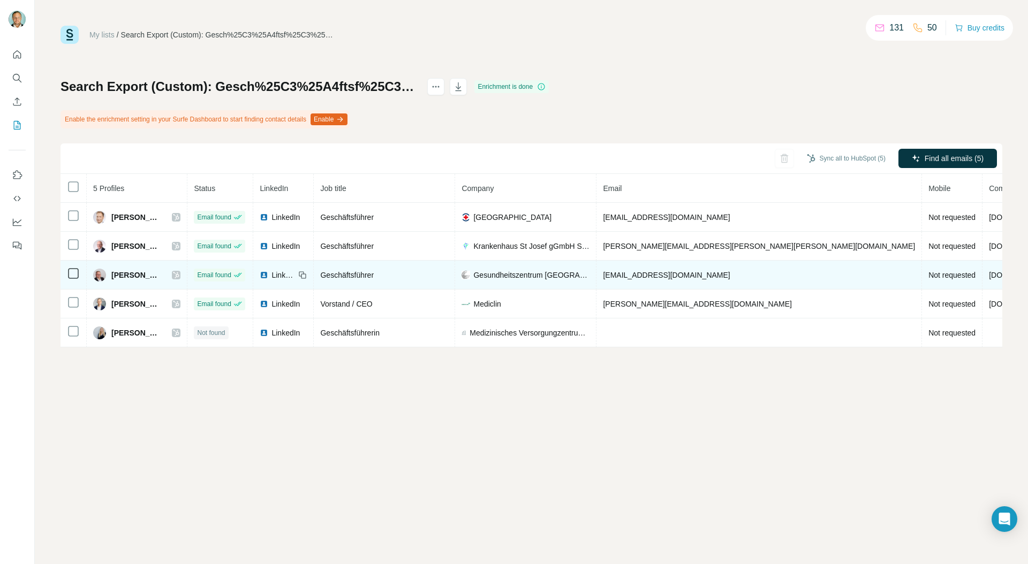
click at [179, 274] on icon at bounding box center [176, 275] width 6 height 9
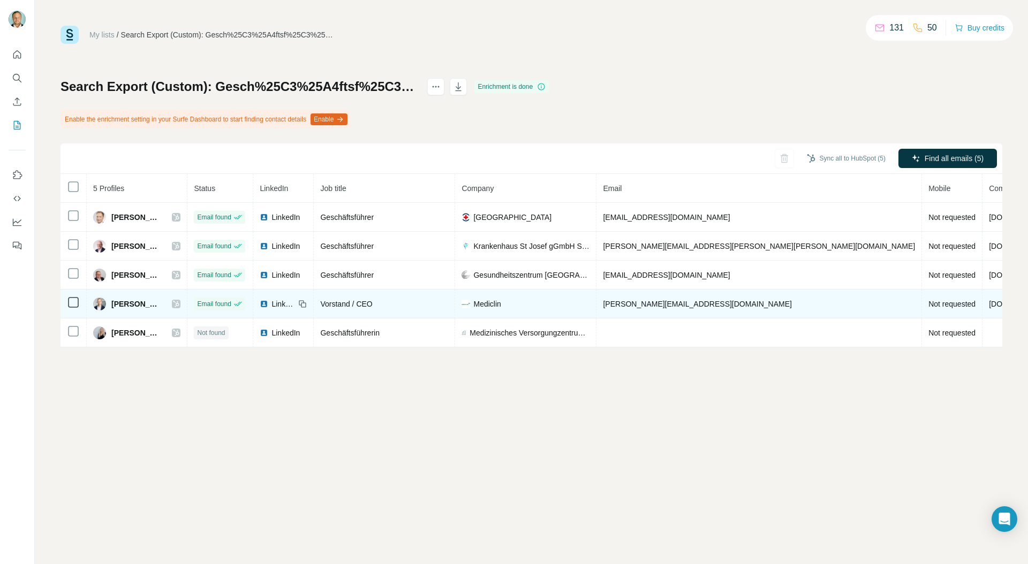
click at [179, 306] on icon at bounding box center [176, 304] width 6 height 6
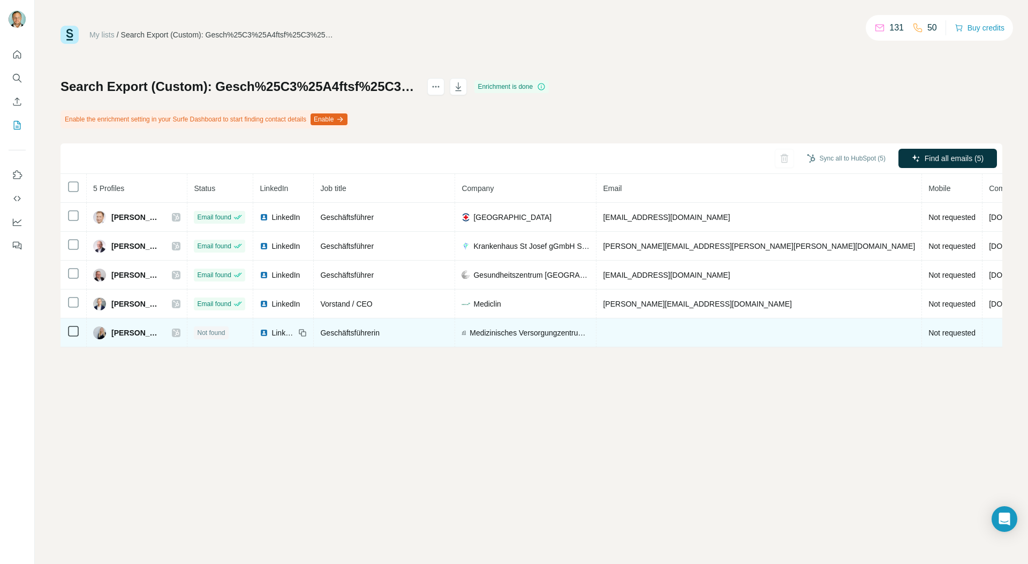
click at [179, 332] on icon at bounding box center [176, 333] width 6 height 9
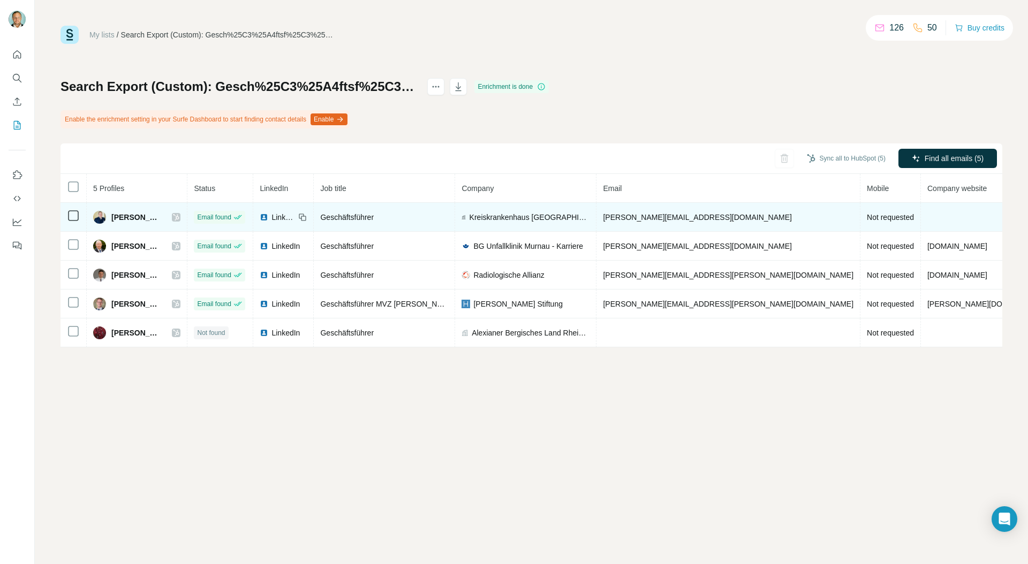
click at [173, 213] on icon at bounding box center [176, 217] width 6 height 9
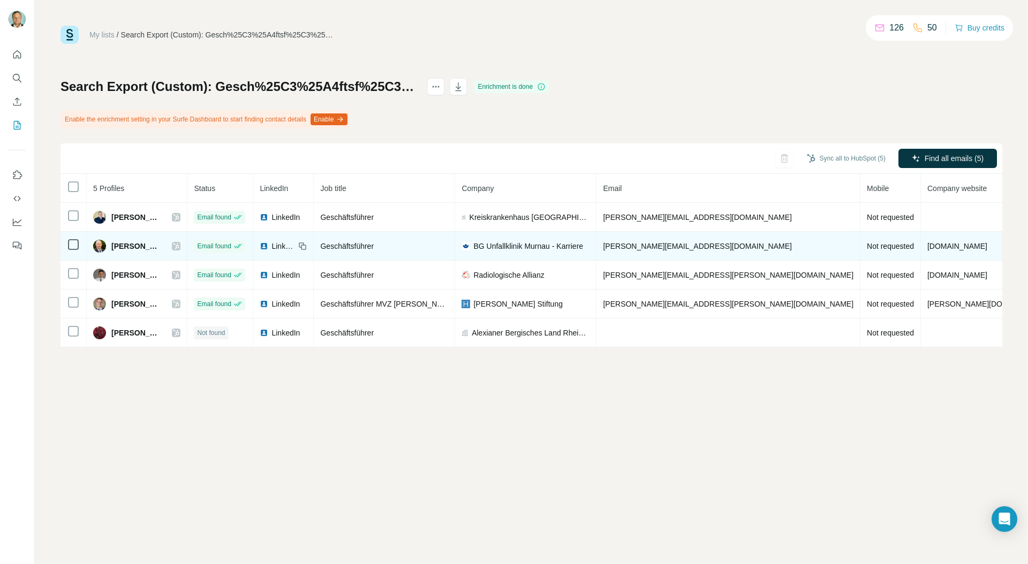
click at [173, 249] on icon at bounding box center [176, 246] width 6 height 9
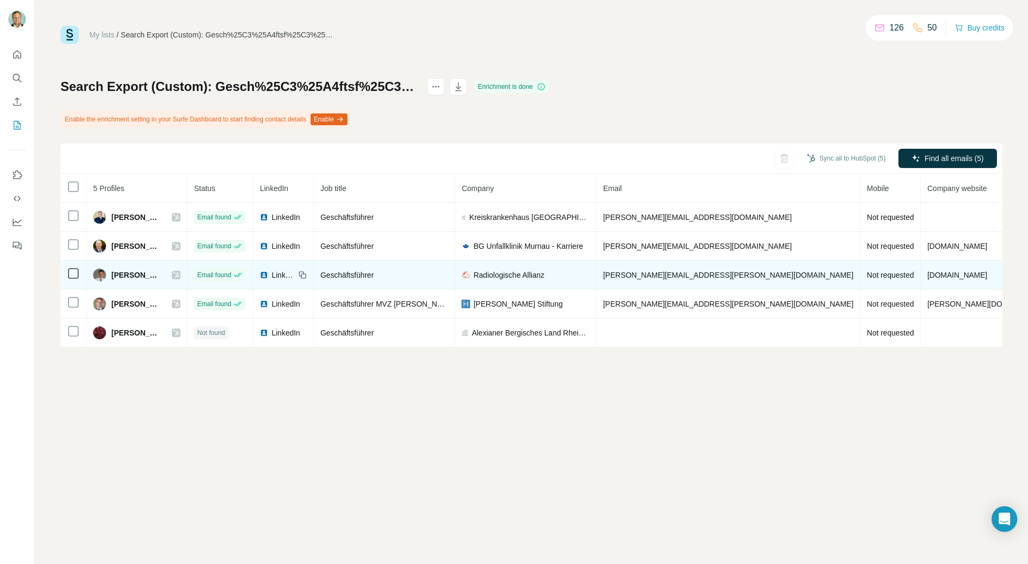
click at [173, 275] on icon at bounding box center [176, 275] width 6 height 9
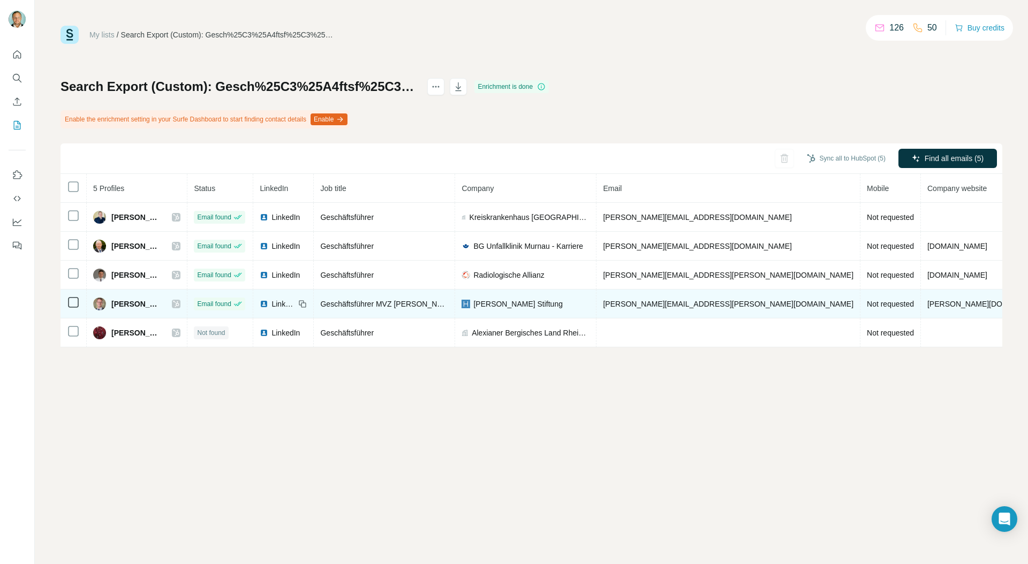
click at [174, 301] on icon at bounding box center [176, 304] width 6 height 6
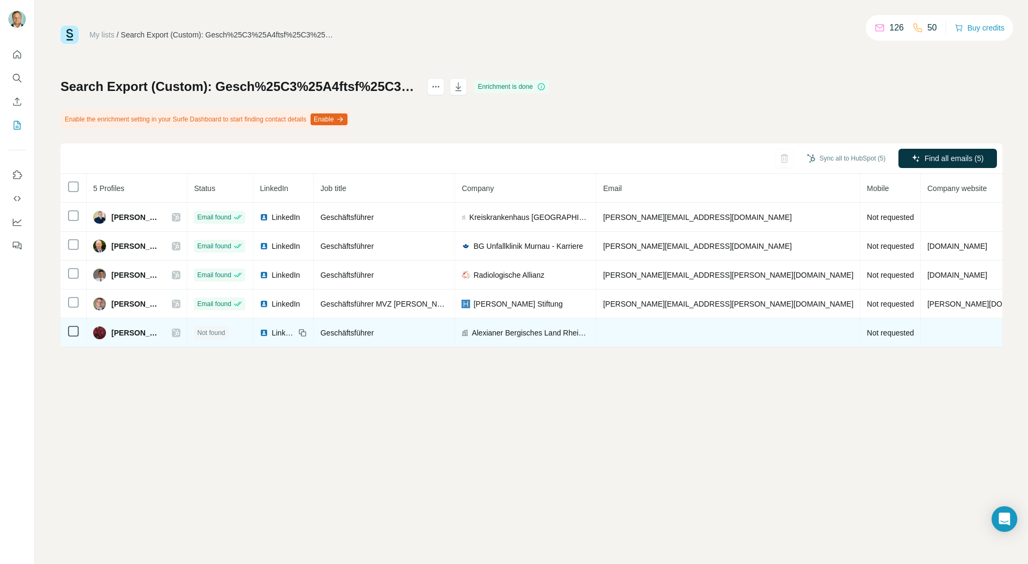
click at [173, 333] on icon at bounding box center [176, 333] width 6 height 9
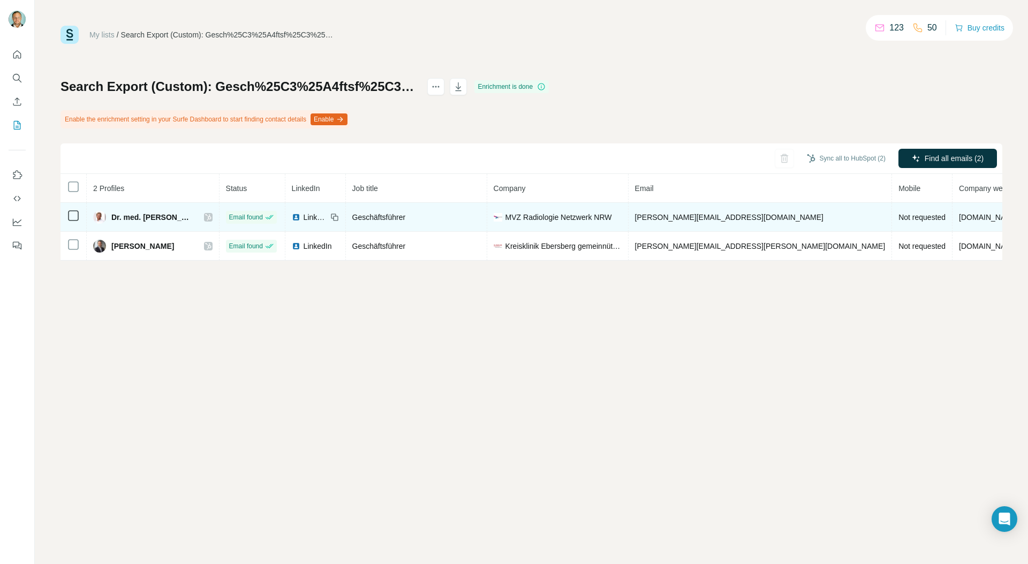
click at [205, 217] on icon at bounding box center [208, 217] width 6 height 9
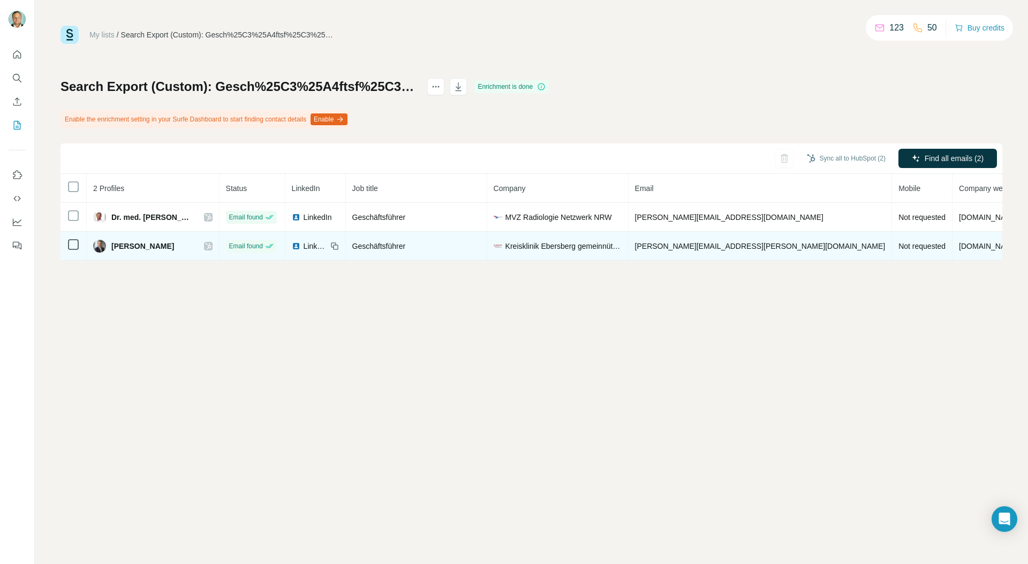
click at [205, 245] on icon at bounding box center [208, 246] width 6 height 6
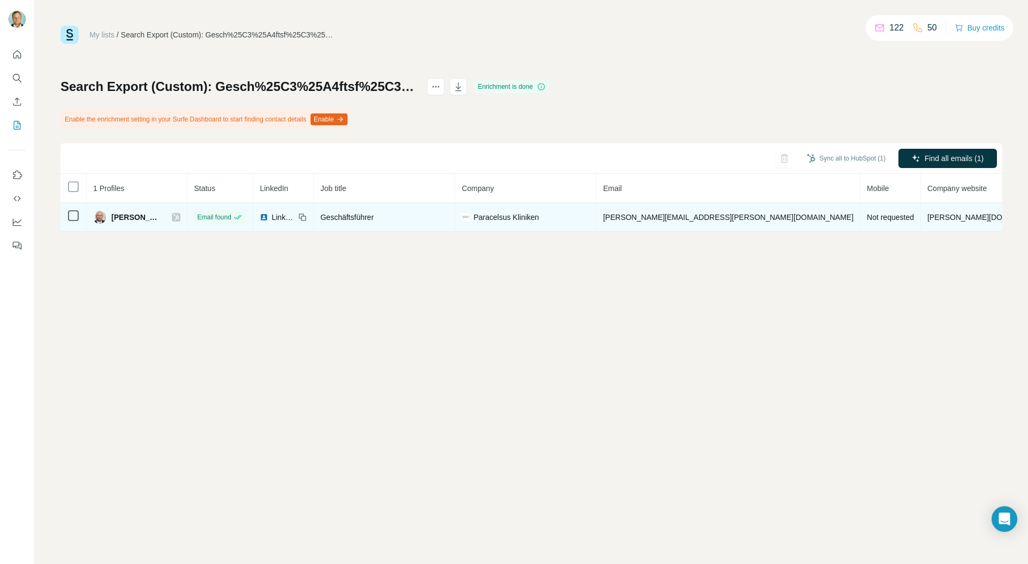
click at [180, 216] on div at bounding box center [176, 217] width 9 height 9
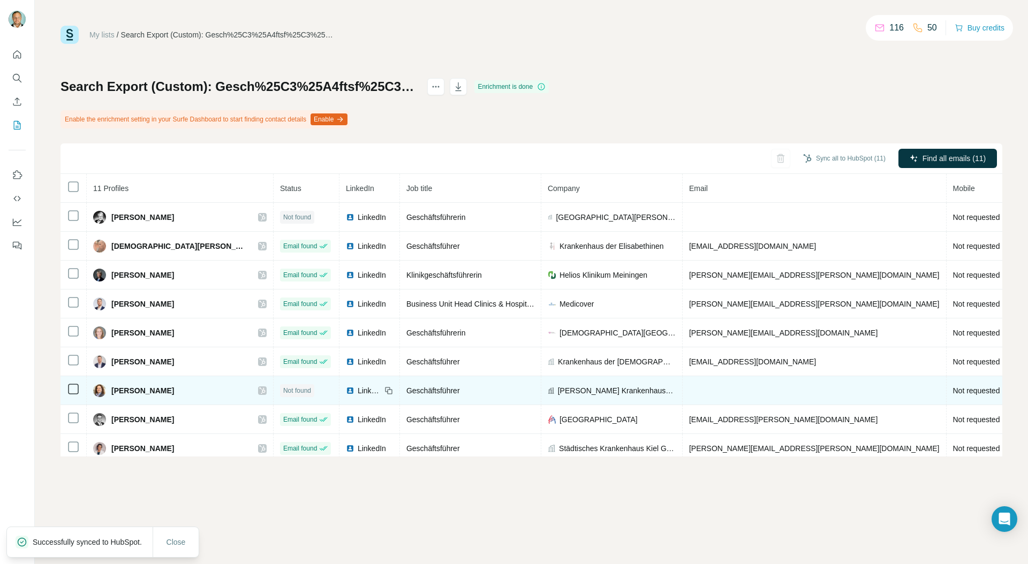
scroll to position [64, 0]
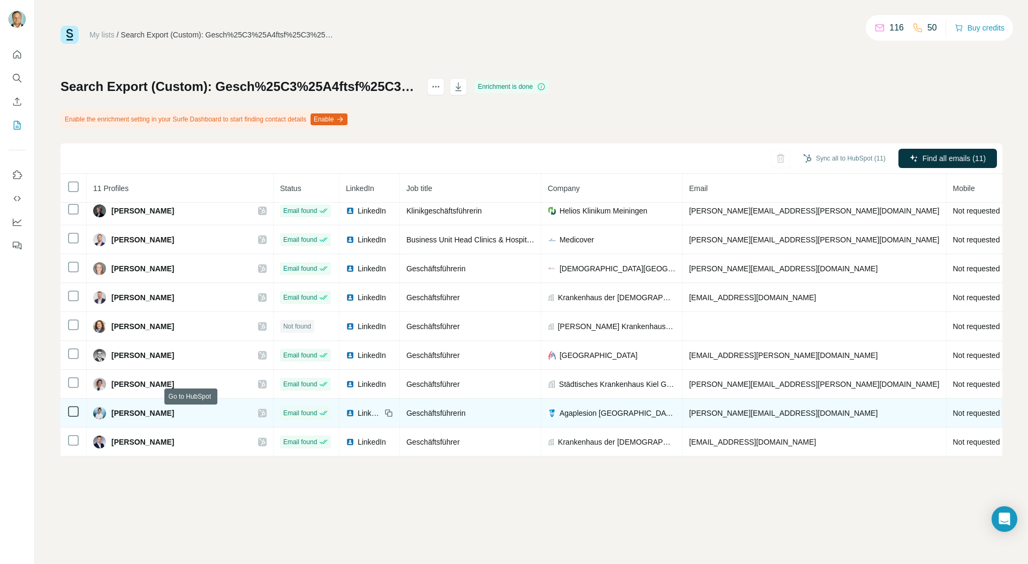
click at [259, 413] on icon at bounding box center [262, 413] width 6 height 9
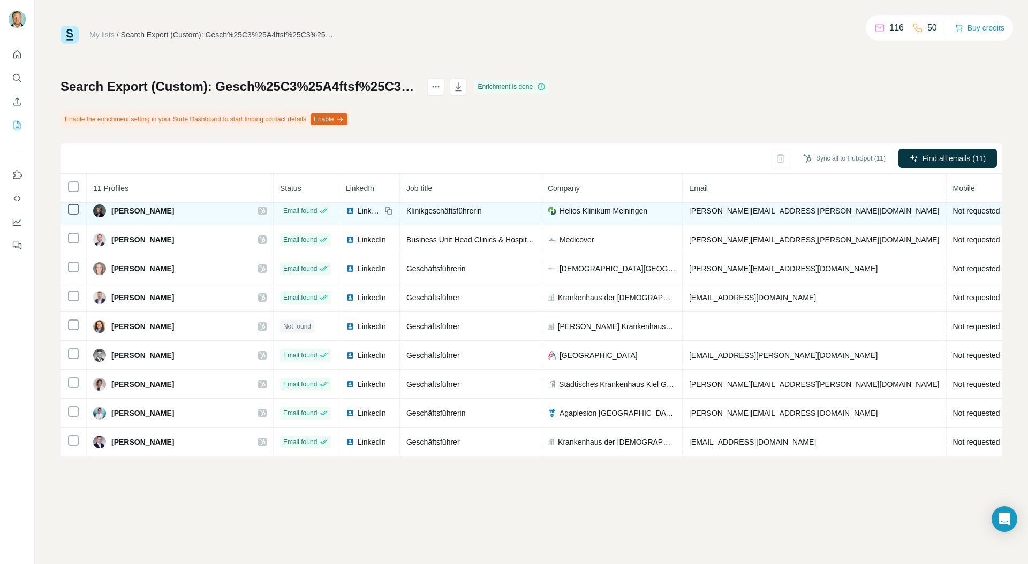
click at [259, 209] on icon at bounding box center [262, 211] width 6 height 6
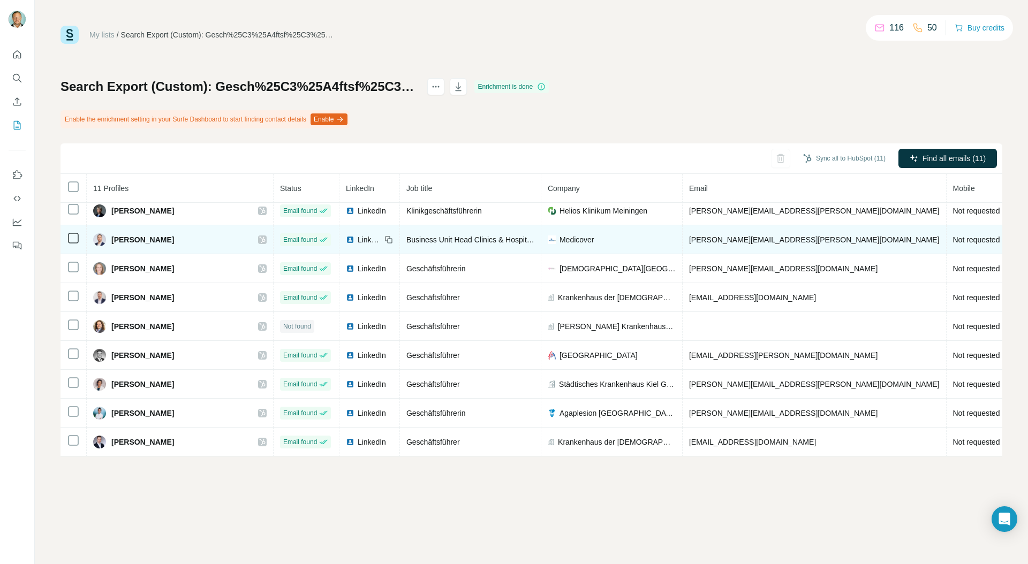
click at [259, 240] on icon at bounding box center [262, 240] width 6 height 6
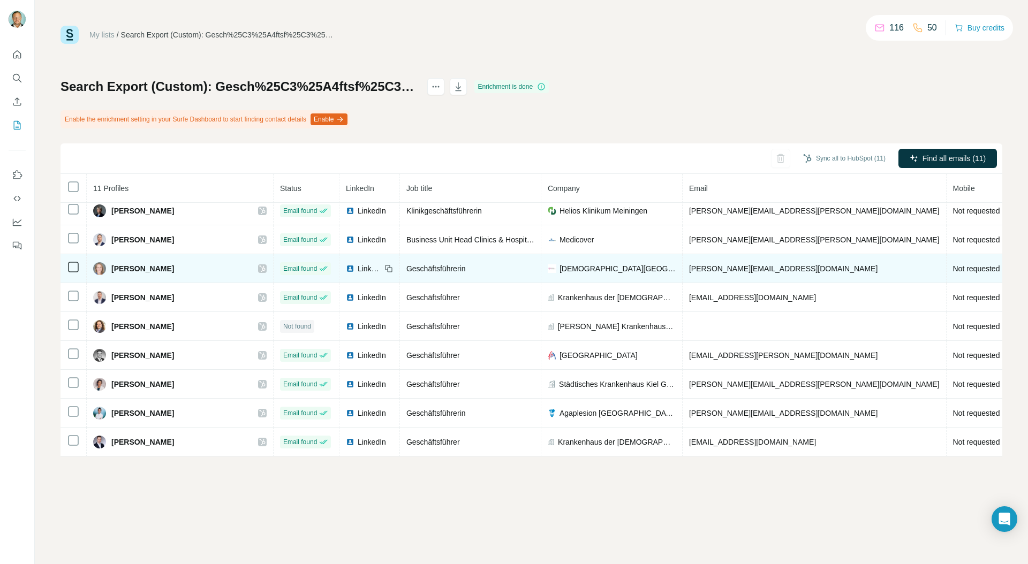
click at [259, 267] on icon at bounding box center [262, 268] width 6 height 9
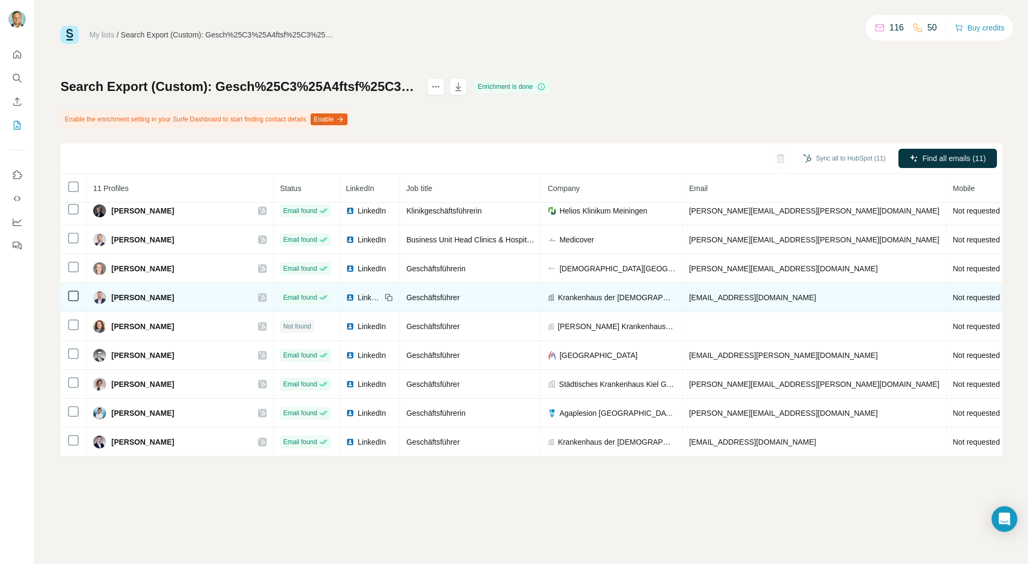
click at [259, 299] on icon at bounding box center [262, 297] width 6 height 9
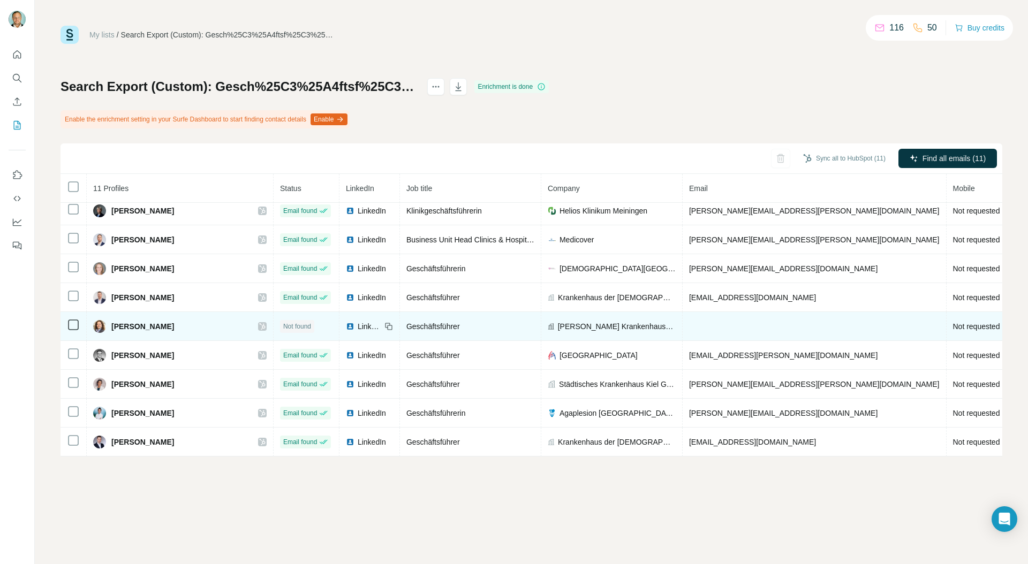
click at [259, 326] on icon at bounding box center [262, 326] width 6 height 9
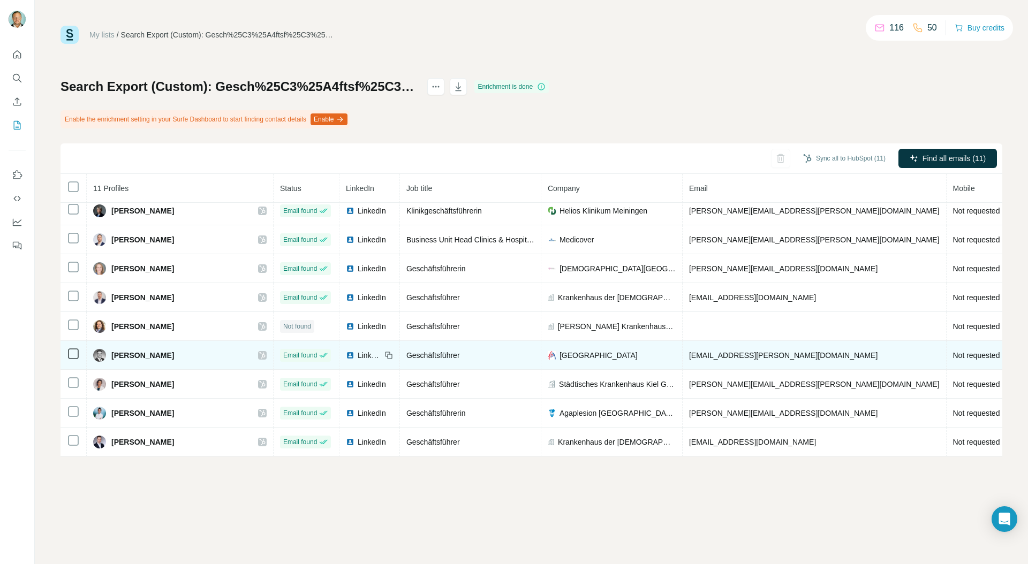
click at [259, 353] on icon at bounding box center [262, 355] width 6 height 9
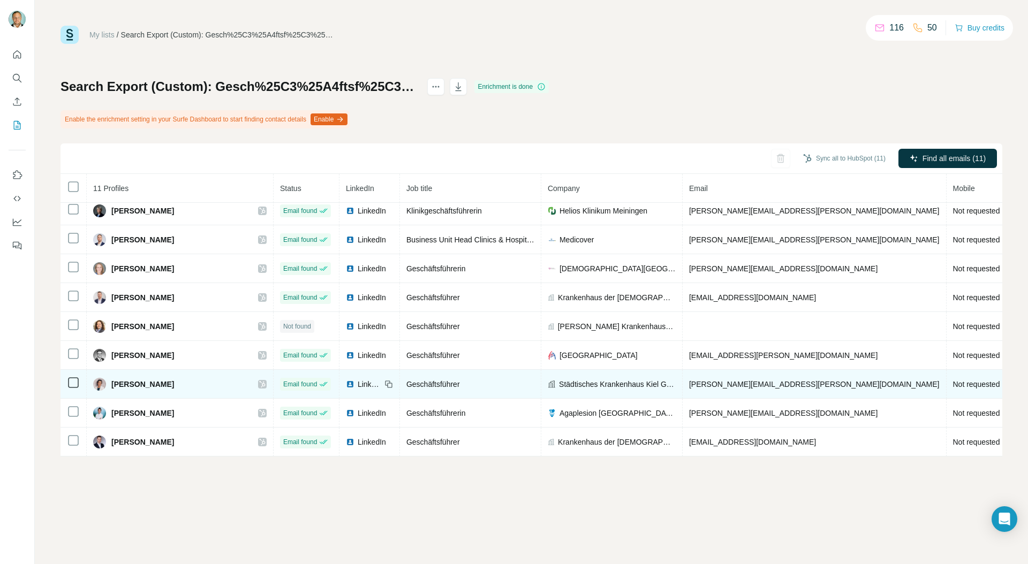
click at [259, 384] on icon at bounding box center [262, 384] width 6 height 6
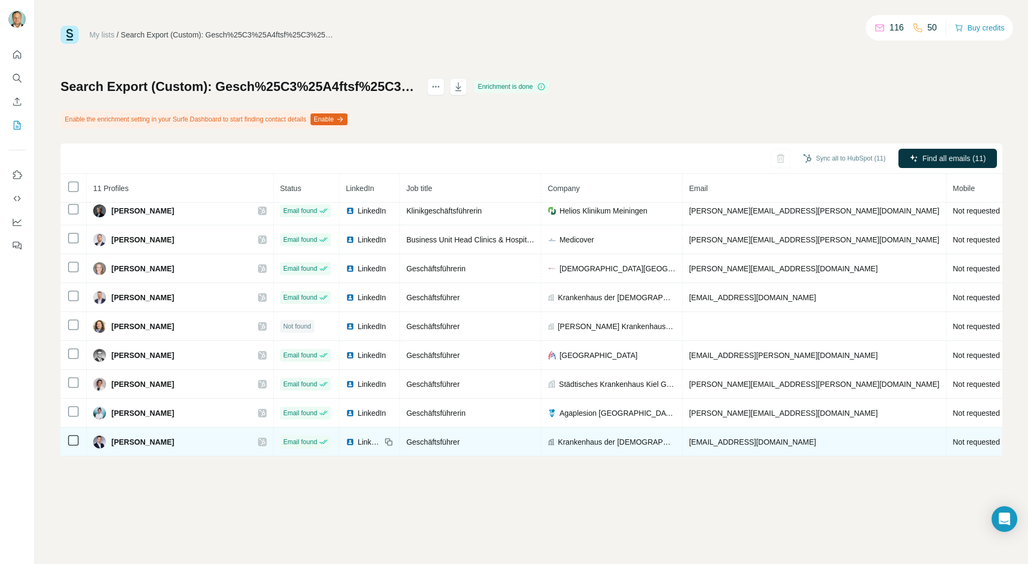
click at [259, 443] on icon at bounding box center [262, 442] width 6 height 6
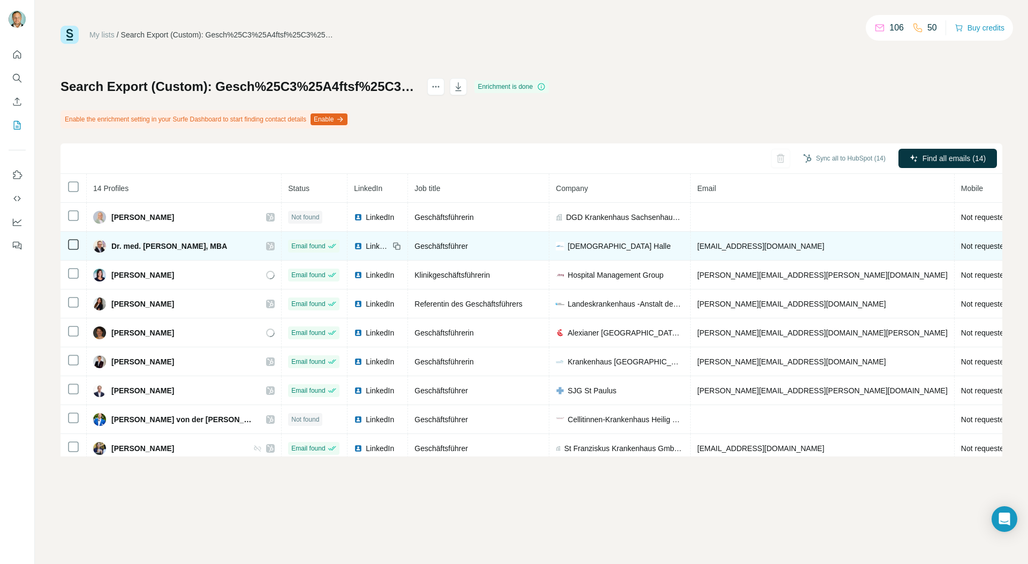
scroll to position [1, 0]
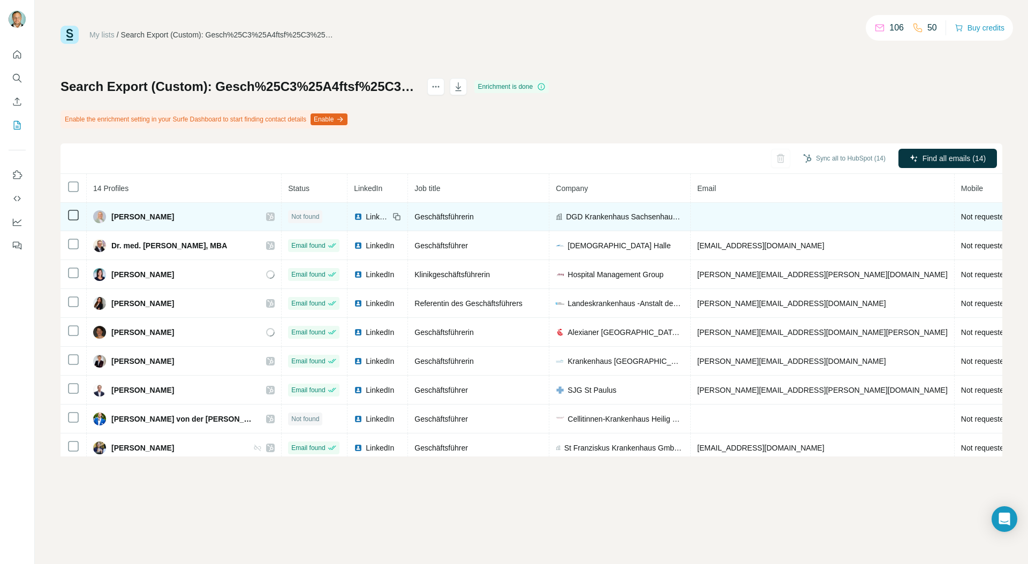
click at [268, 217] on icon at bounding box center [271, 217] width 6 height 6
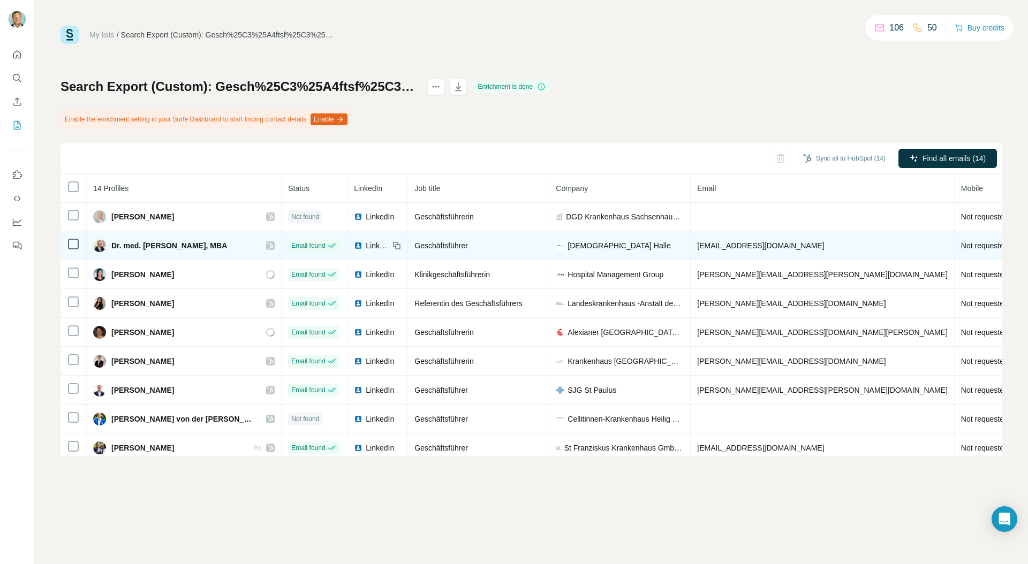
click at [267, 246] on icon at bounding box center [270, 245] width 6 height 9
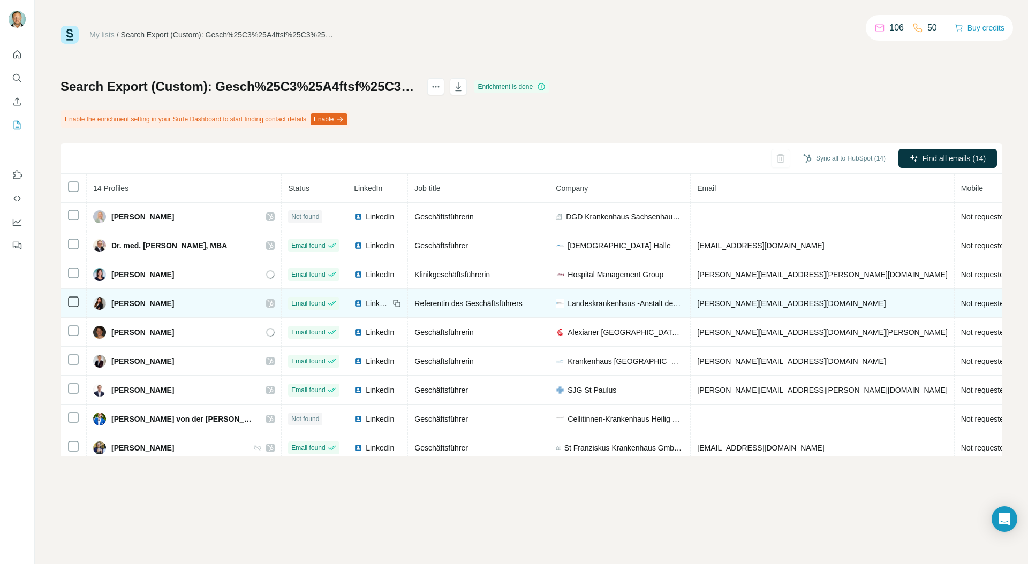
click at [268, 305] on icon at bounding box center [271, 303] width 6 height 6
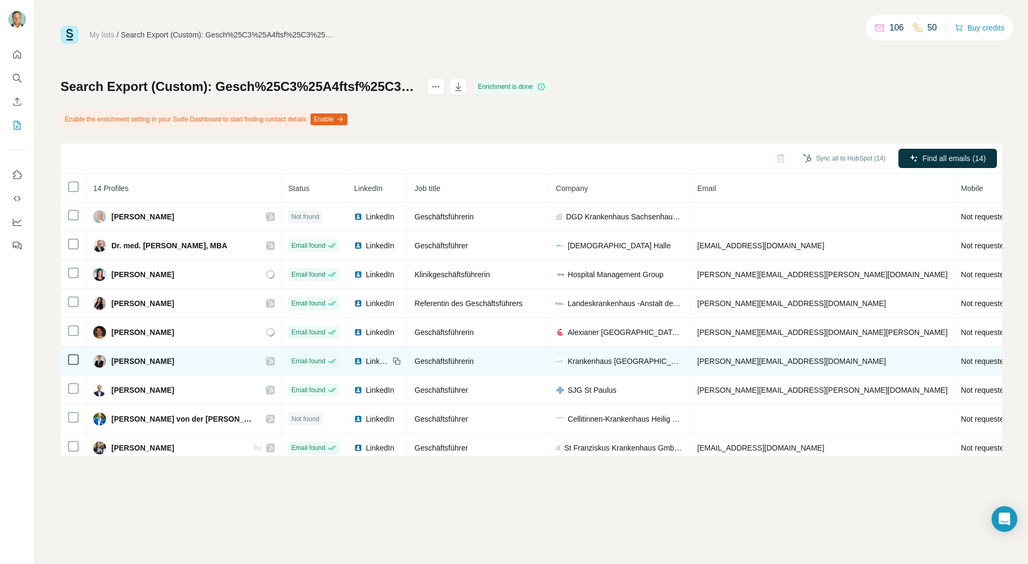
click at [267, 364] on icon at bounding box center [270, 361] width 6 height 9
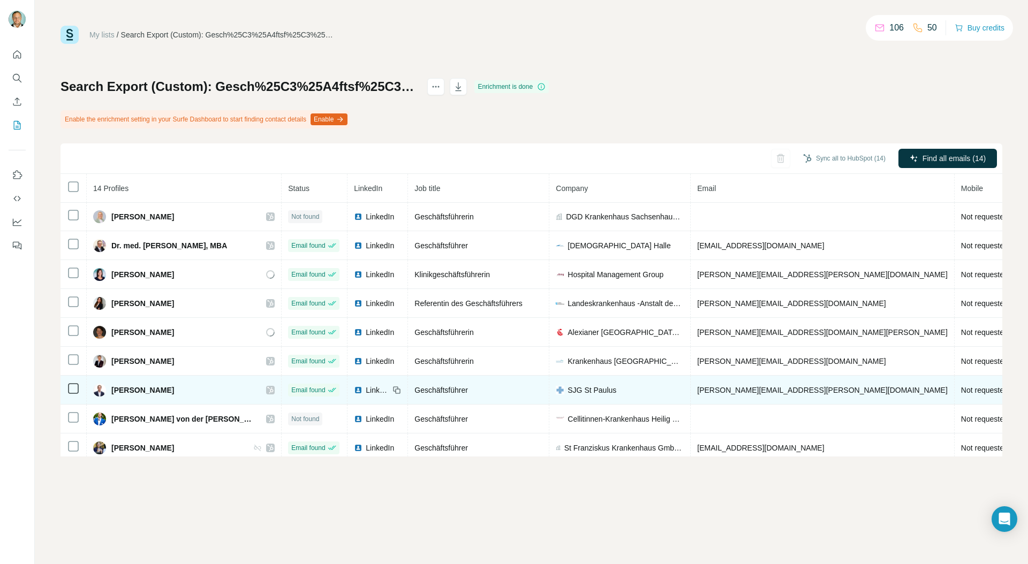
click at [267, 394] on icon at bounding box center [270, 390] width 6 height 9
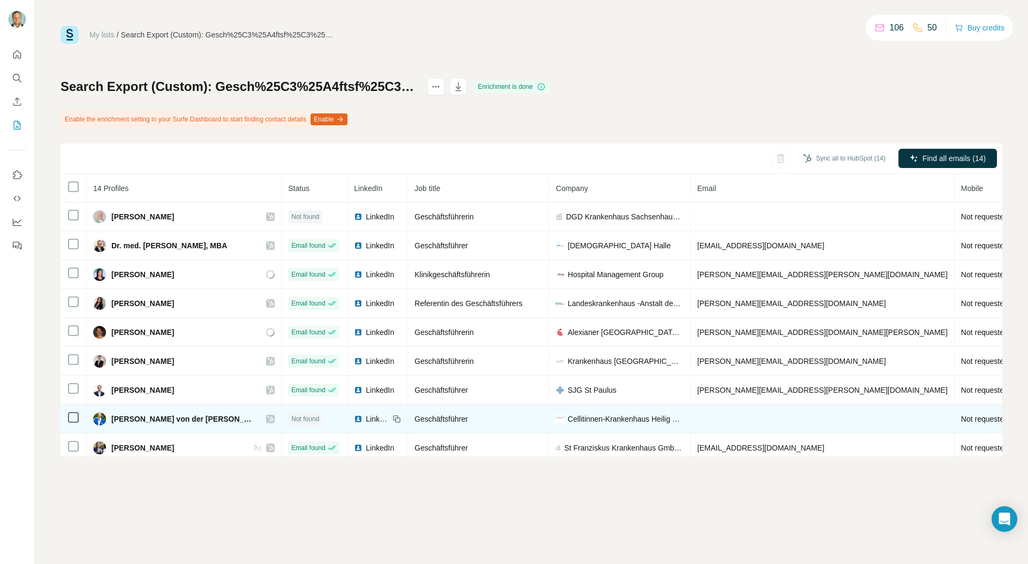
click at [267, 421] on icon at bounding box center [270, 419] width 6 height 9
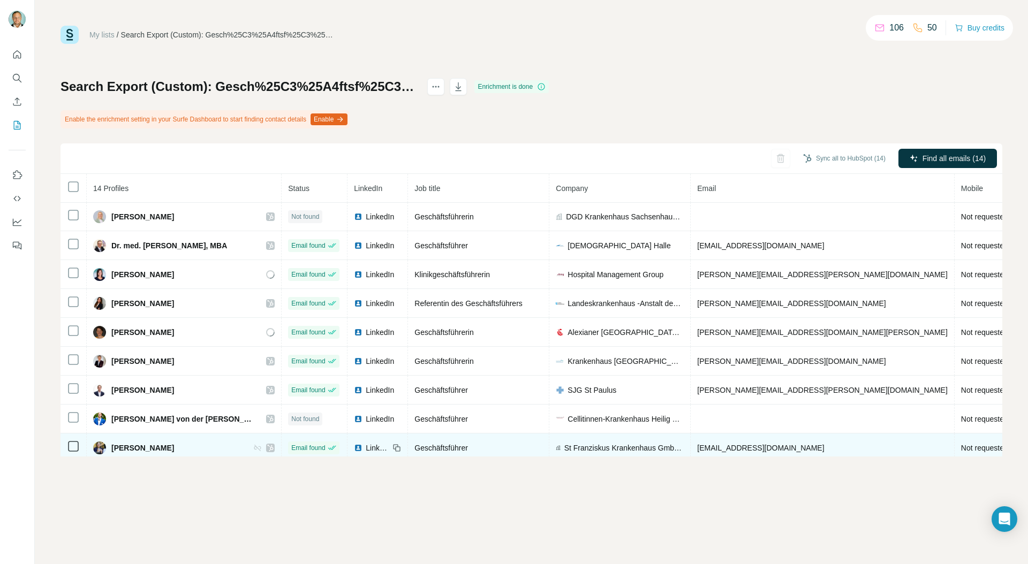
click at [267, 449] on icon at bounding box center [270, 448] width 6 height 9
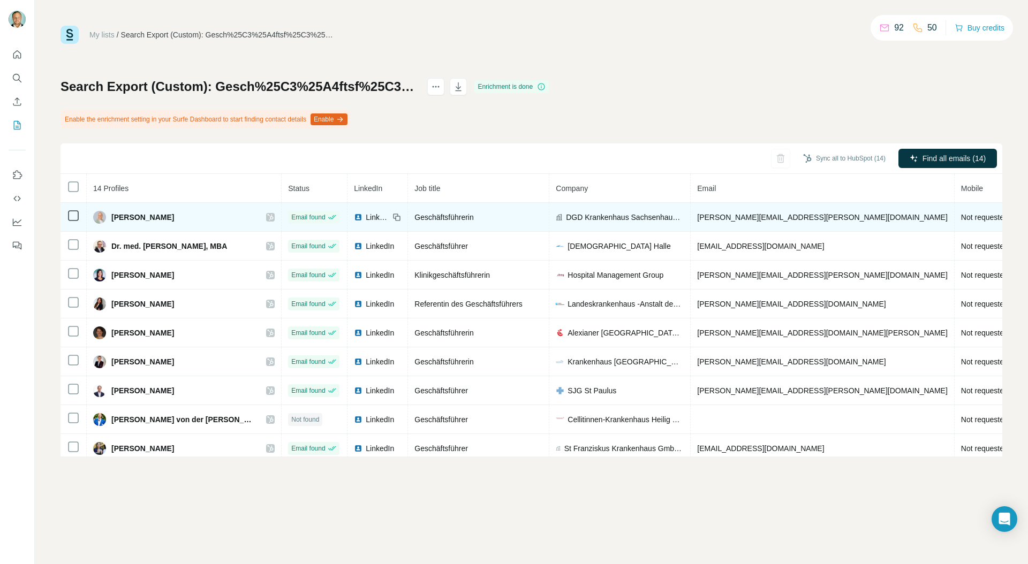
click at [268, 216] on icon at bounding box center [271, 217] width 6 height 6
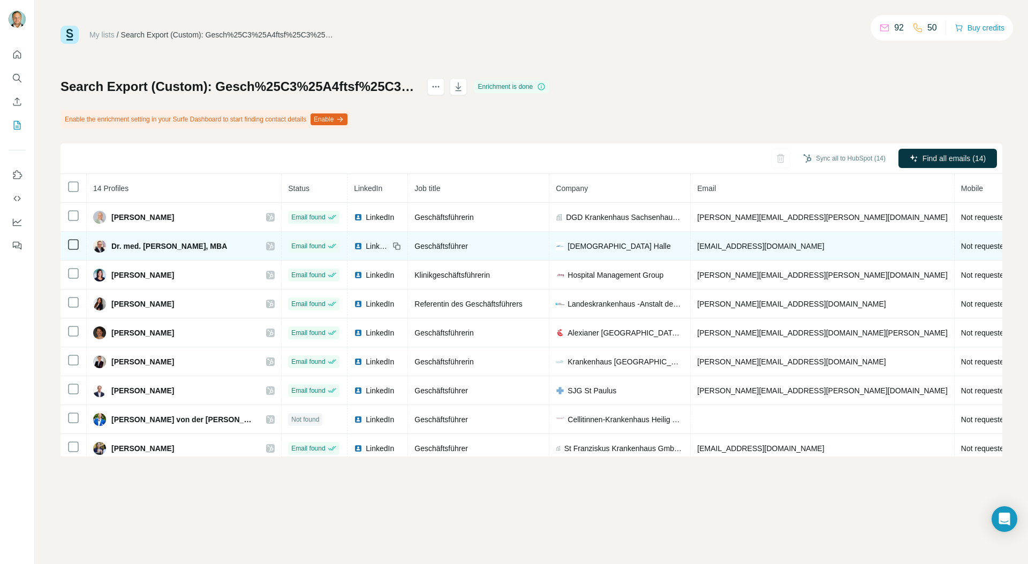
click at [267, 246] on icon at bounding box center [270, 246] width 6 height 9
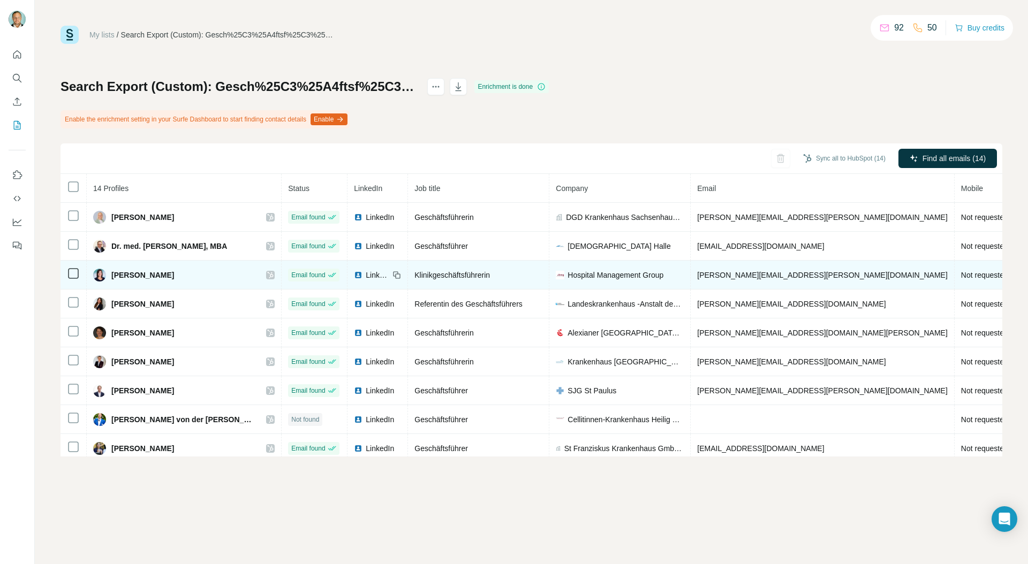
click at [267, 275] on icon at bounding box center [270, 275] width 6 height 9
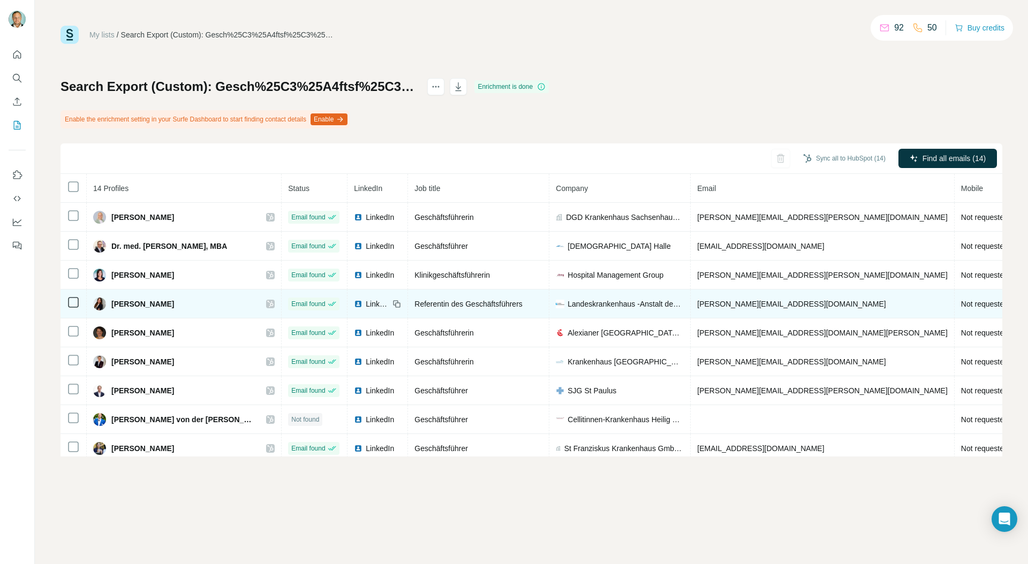
click at [267, 302] on icon at bounding box center [270, 304] width 6 height 9
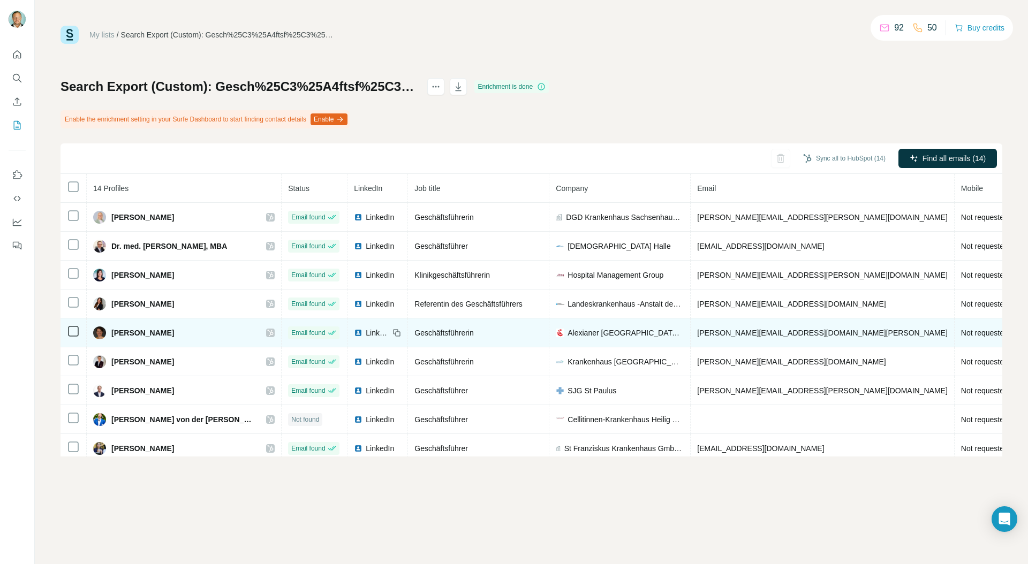
click at [267, 331] on icon at bounding box center [270, 333] width 6 height 9
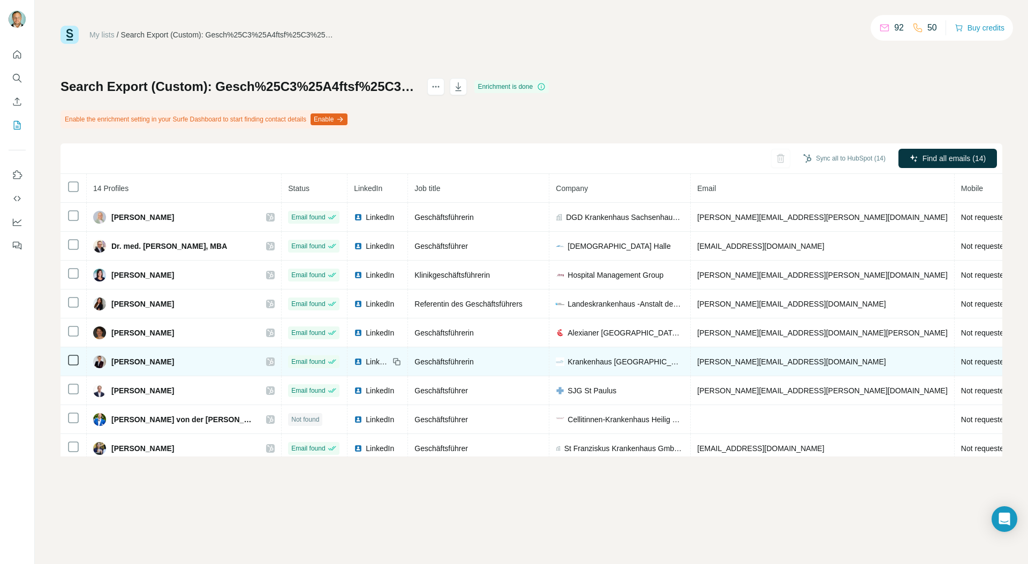
click at [268, 361] on icon at bounding box center [271, 362] width 6 height 6
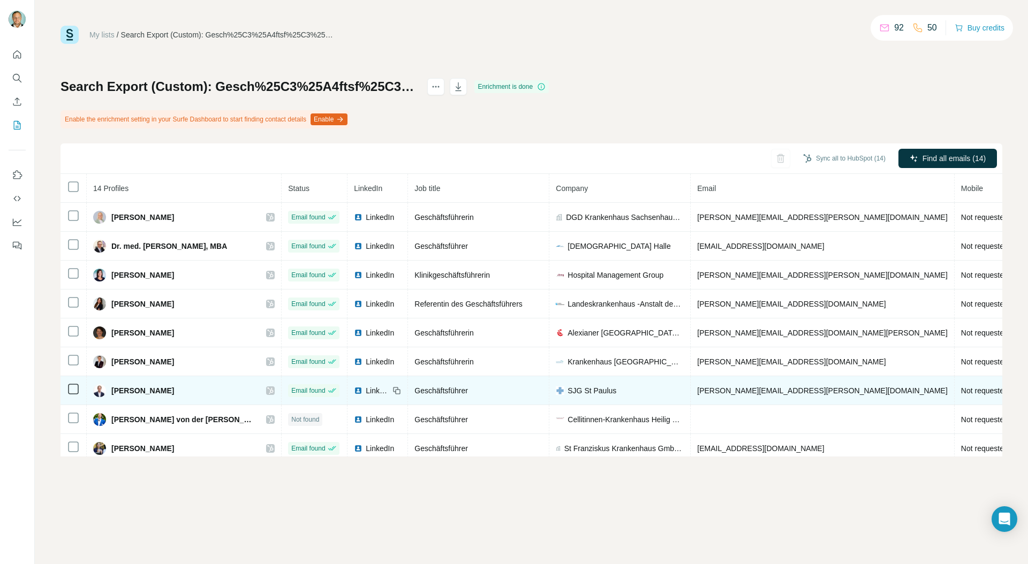
click at [268, 390] on icon at bounding box center [271, 391] width 6 height 6
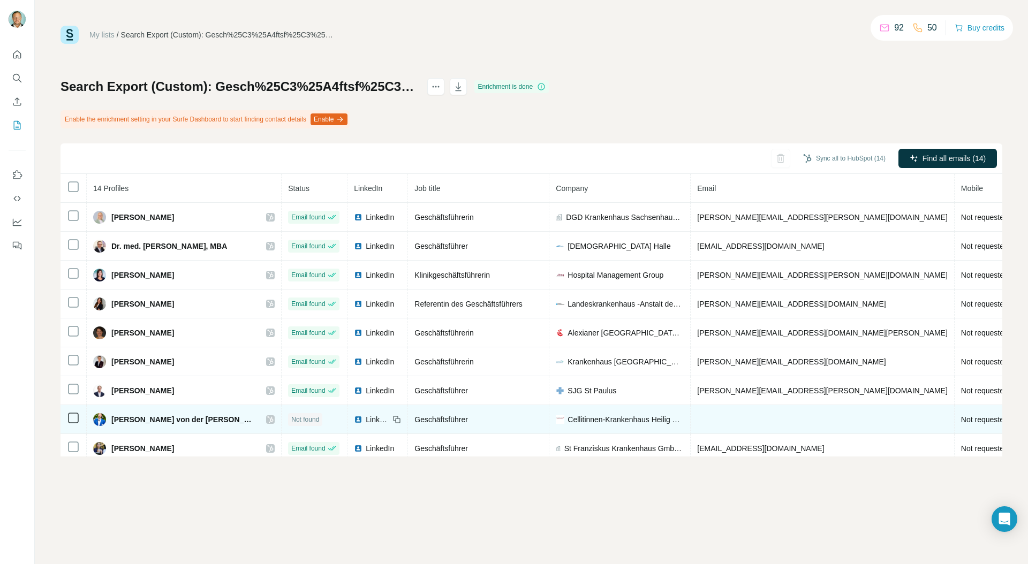
click at [267, 422] on icon at bounding box center [270, 419] width 6 height 9
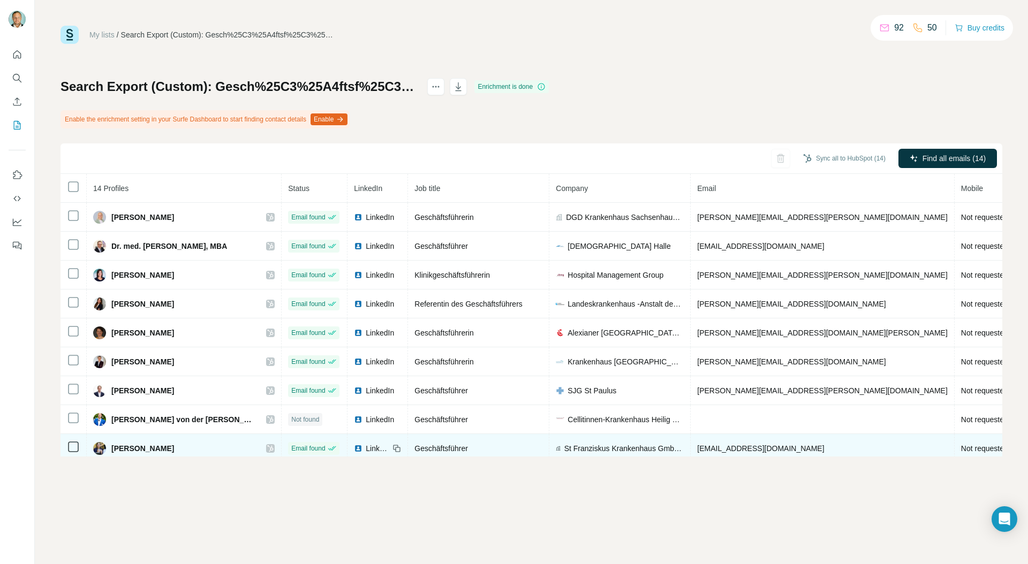
click at [267, 451] on icon at bounding box center [270, 448] width 6 height 9
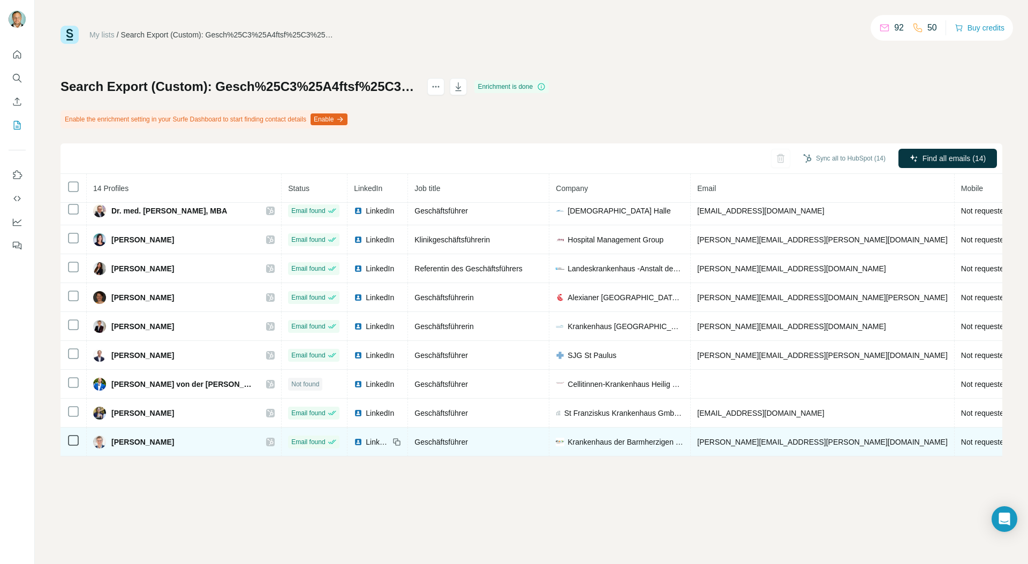
click at [267, 442] on icon at bounding box center [270, 442] width 6 height 9
